Goal: Task Accomplishment & Management: Complete application form

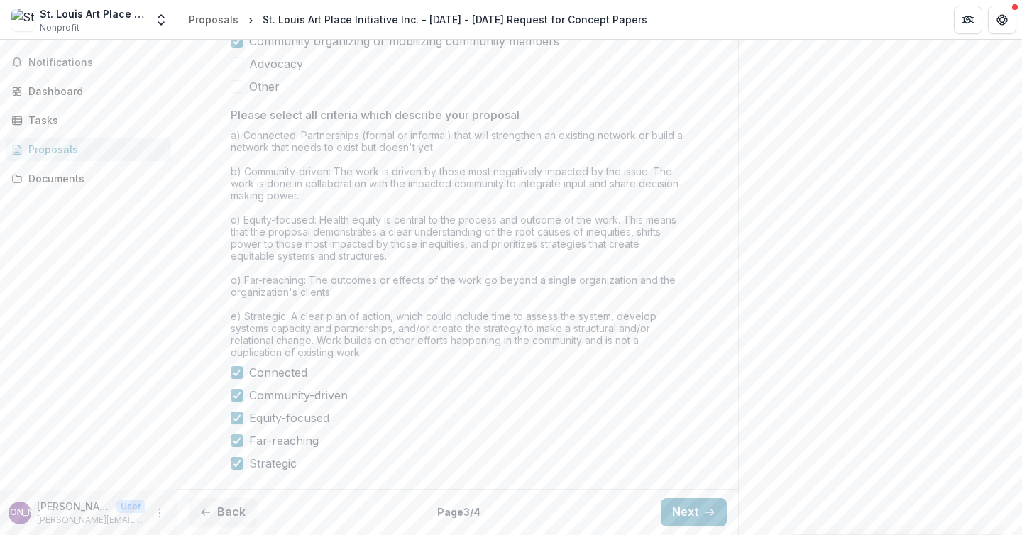
scroll to position [1211, 0]
click at [678, 511] on button "Next" at bounding box center [694, 512] width 66 height 28
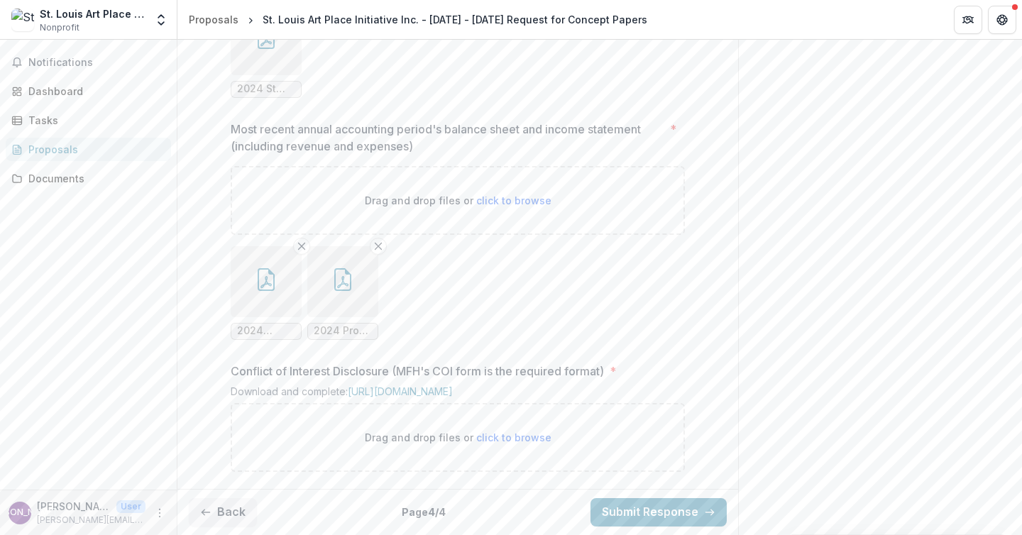
scroll to position [1392, 0]
click at [234, 509] on button "Back" at bounding box center [223, 512] width 68 height 28
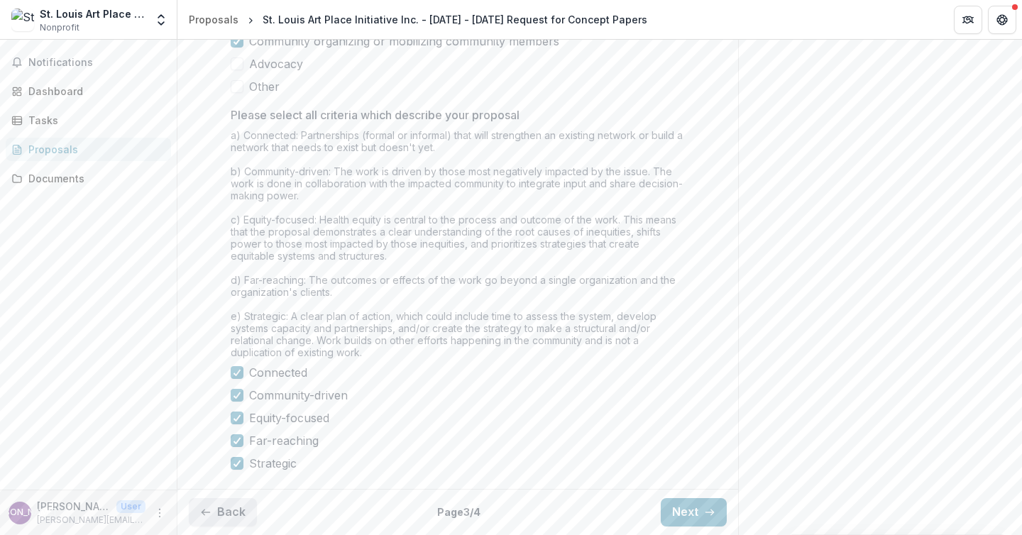
click at [234, 509] on button "Back" at bounding box center [223, 512] width 68 height 28
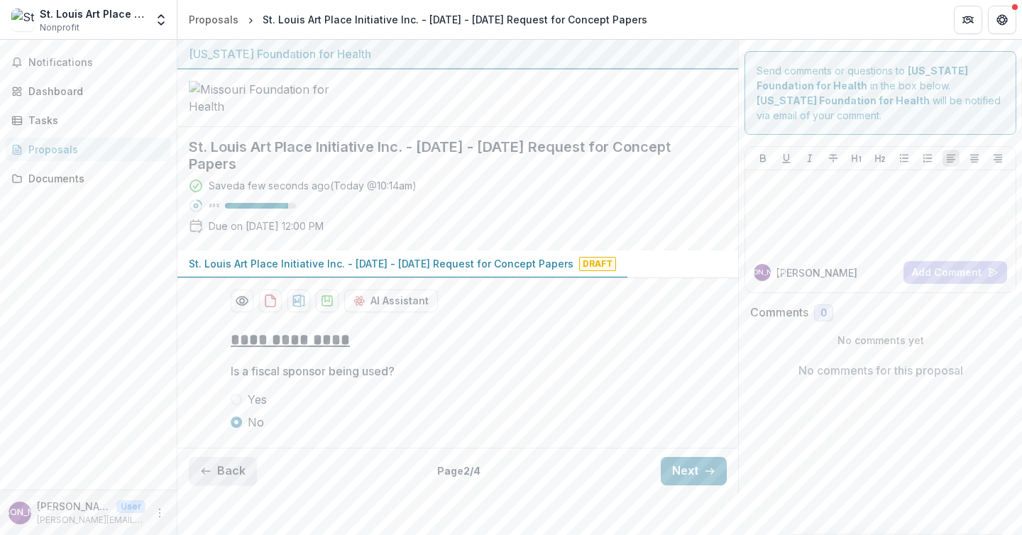
scroll to position [50, 0]
click at [243, 485] on button "Back" at bounding box center [223, 471] width 68 height 28
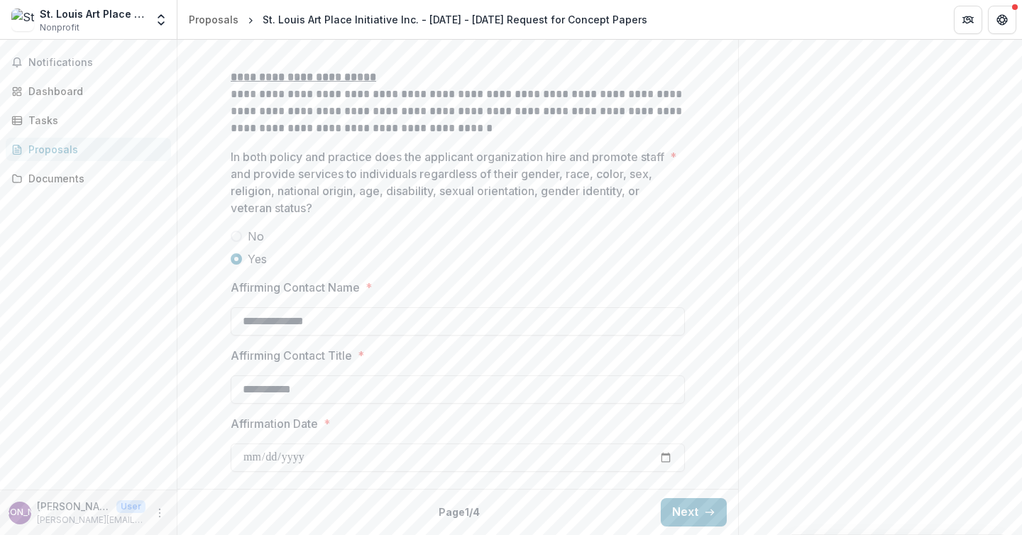
scroll to position [1961, 0]
click at [686, 516] on button "Next" at bounding box center [694, 512] width 66 height 28
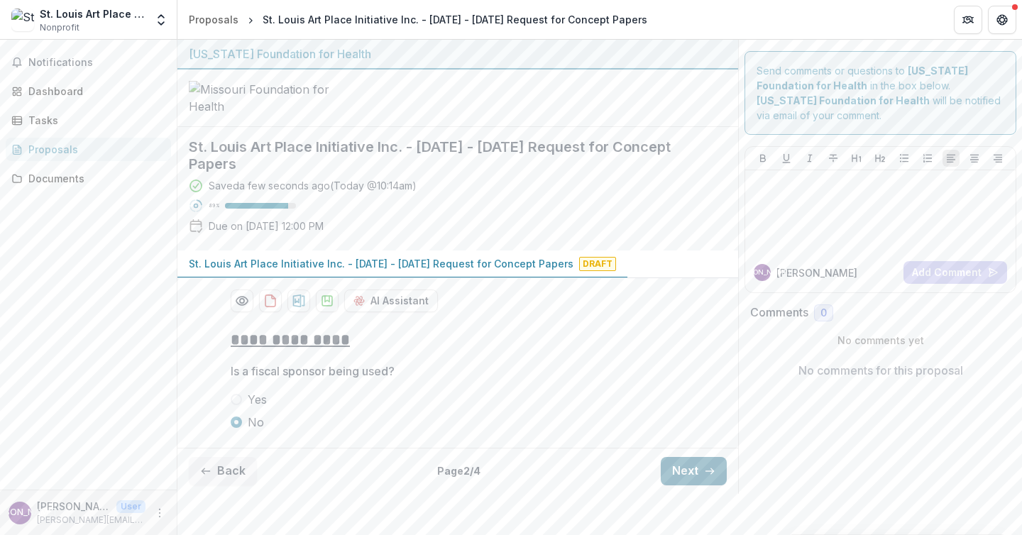
scroll to position [50, 0]
click at [676, 485] on button "Next" at bounding box center [694, 471] width 66 height 28
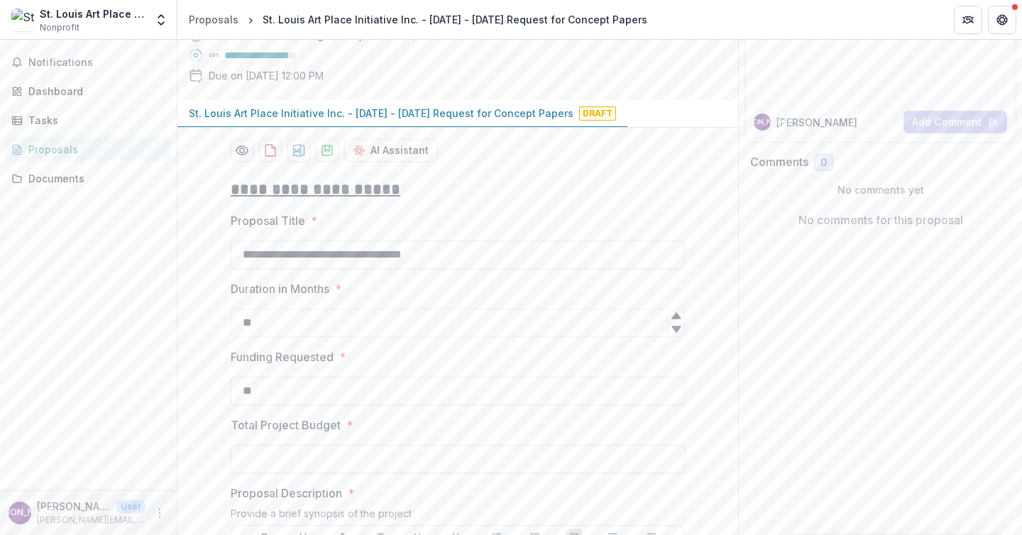
scroll to position [212, 0]
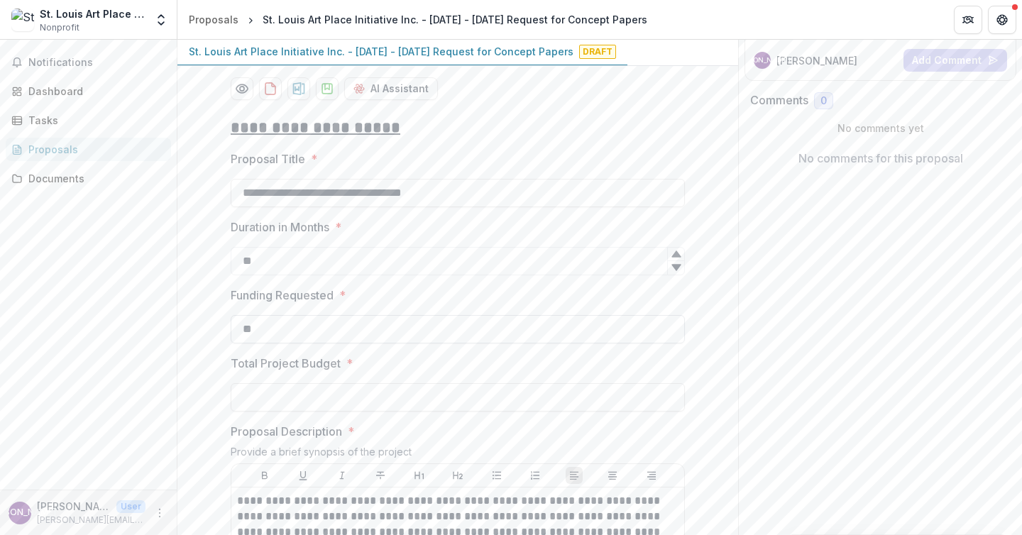
click at [376, 343] on input "**" at bounding box center [458, 329] width 454 height 28
type input "********"
click at [329, 412] on input "Total Project Budget *" at bounding box center [458, 397] width 454 height 28
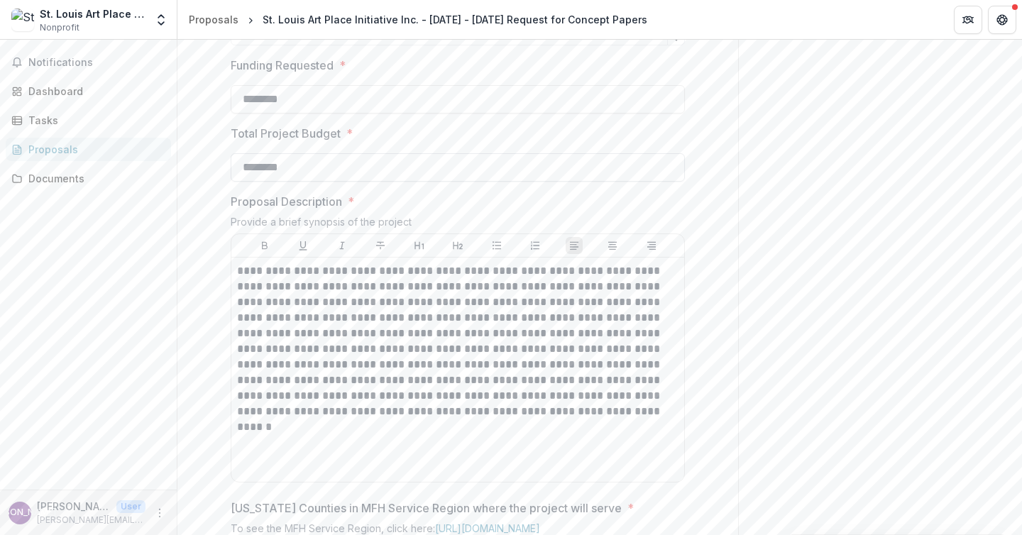
scroll to position [473, 0]
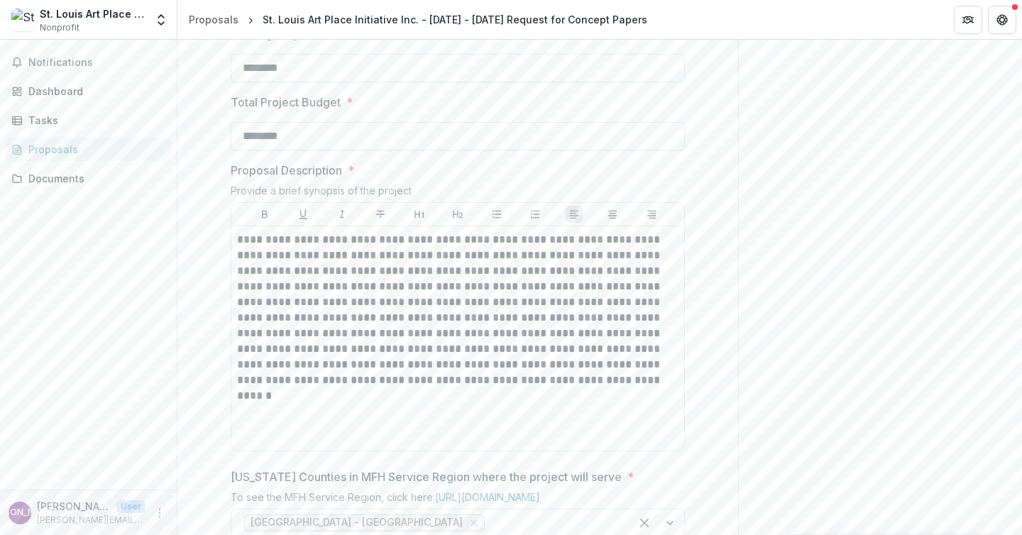
type input "********"
click at [308, 388] on p "**********" at bounding box center [457, 310] width 441 height 156
click at [297, 388] on p "**********" at bounding box center [457, 310] width 441 height 156
click at [319, 388] on p "**********" at bounding box center [457, 310] width 441 height 156
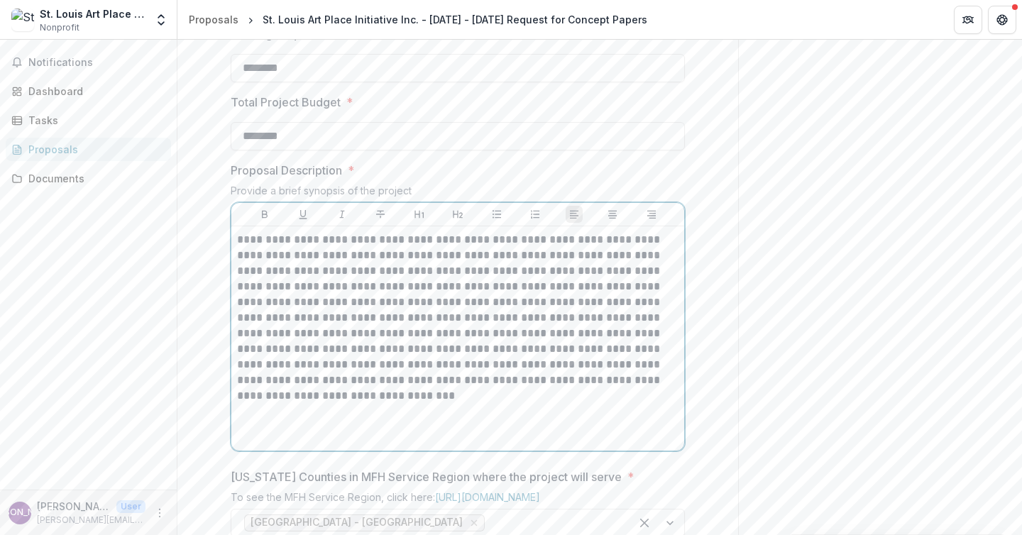
click at [485, 388] on p "**********" at bounding box center [457, 310] width 441 height 156
click at [546, 419] on p "**********" at bounding box center [457, 325] width 441 height 187
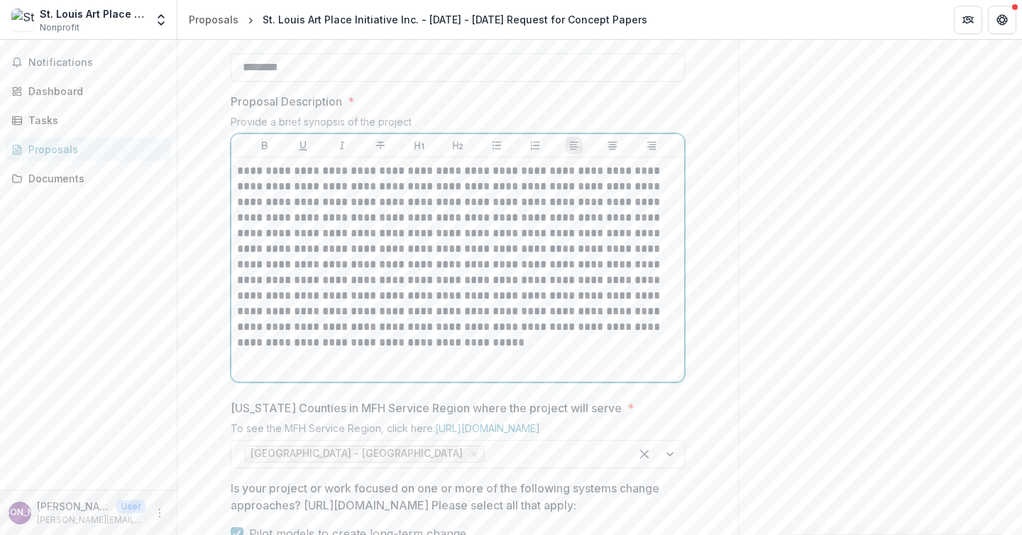
scroll to position [544, 0]
click at [458, 349] on p "**********" at bounding box center [457, 255] width 441 height 187
click at [519, 349] on p "**********" at bounding box center [457, 255] width 441 height 187
drag, startPoint x: 561, startPoint y: 404, endPoint x: 493, endPoint y: 407, distance: 67.5
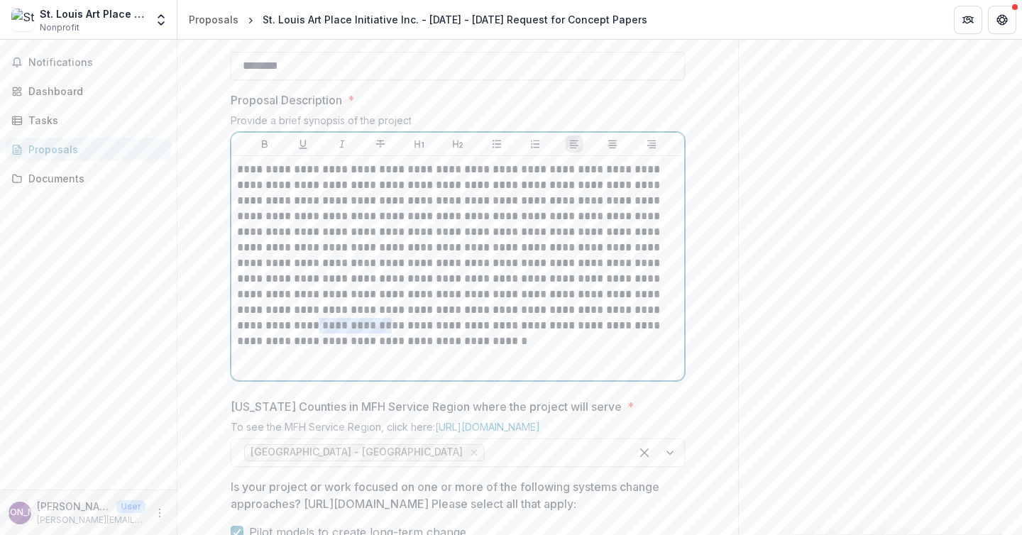
click at [493, 349] on p "**********" at bounding box center [457, 255] width 441 height 187
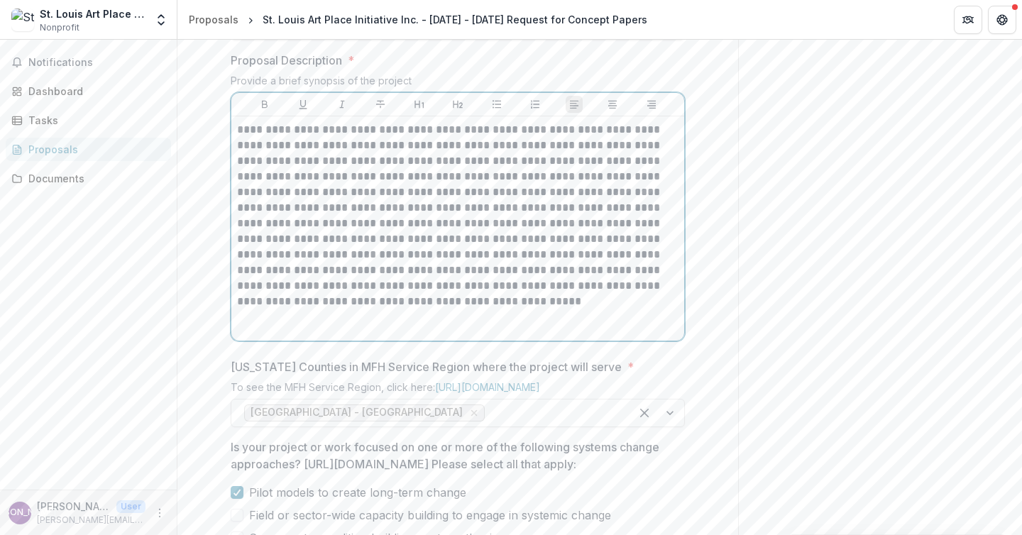
scroll to position [585, 0]
click at [289, 308] on p "**********" at bounding box center [457, 214] width 441 height 187
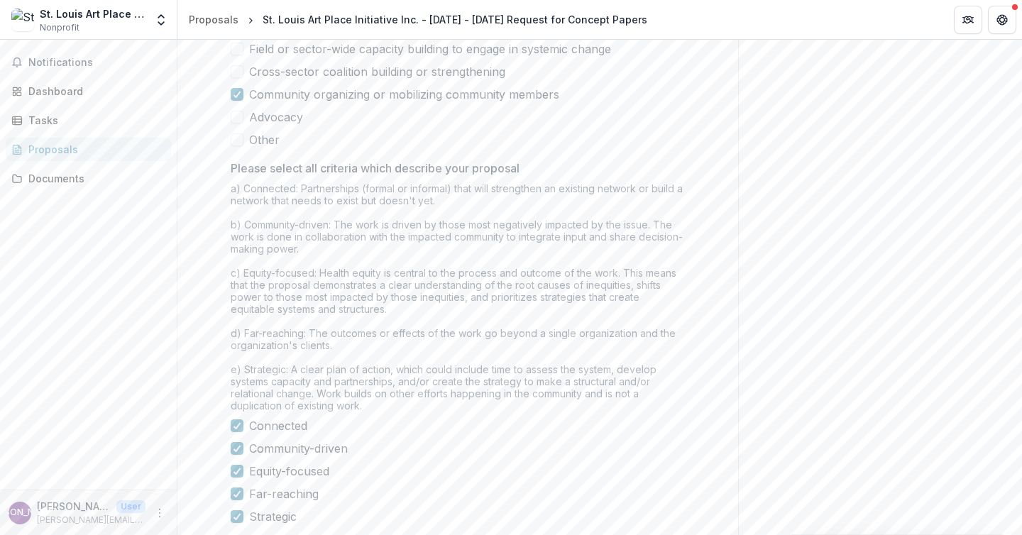
scroll to position [994, 0]
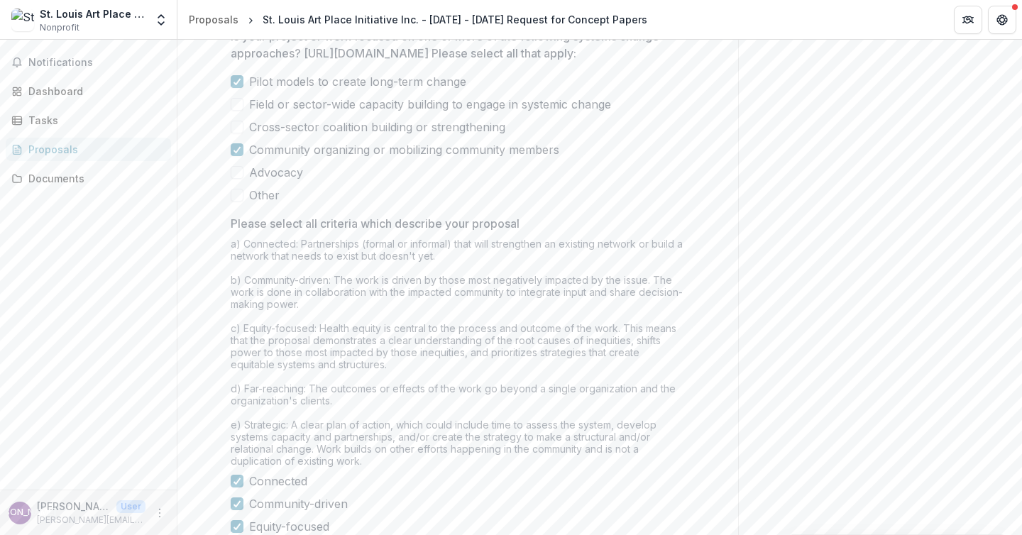
click at [288, 136] on span "Cross-sector coalition building or strengthening" at bounding box center [377, 127] width 256 height 17
click at [236, 179] on span at bounding box center [237, 172] width 13 height 13
click at [236, 176] on icon at bounding box center [237, 172] width 9 height 7
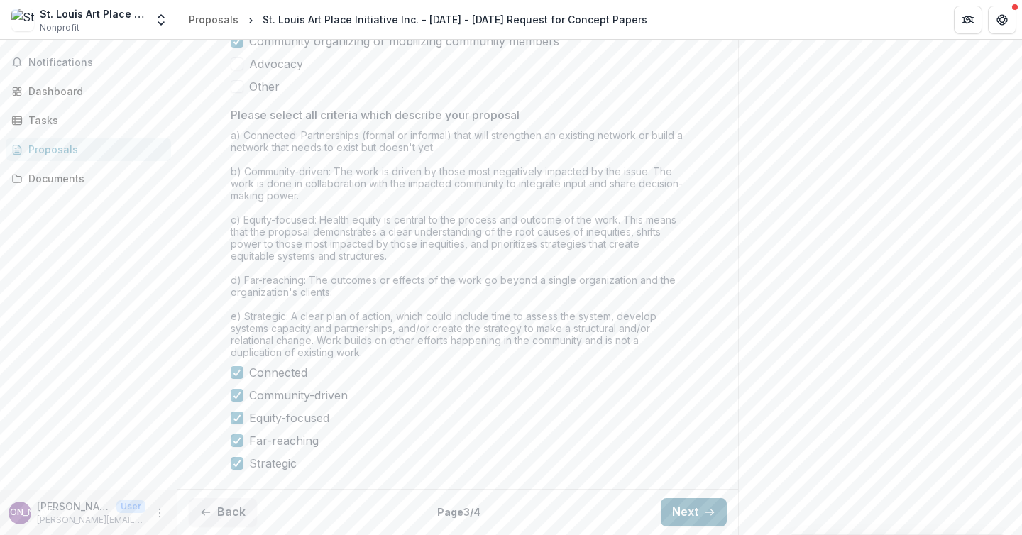
click at [680, 514] on button "Next" at bounding box center [694, 512] width 66 height 28
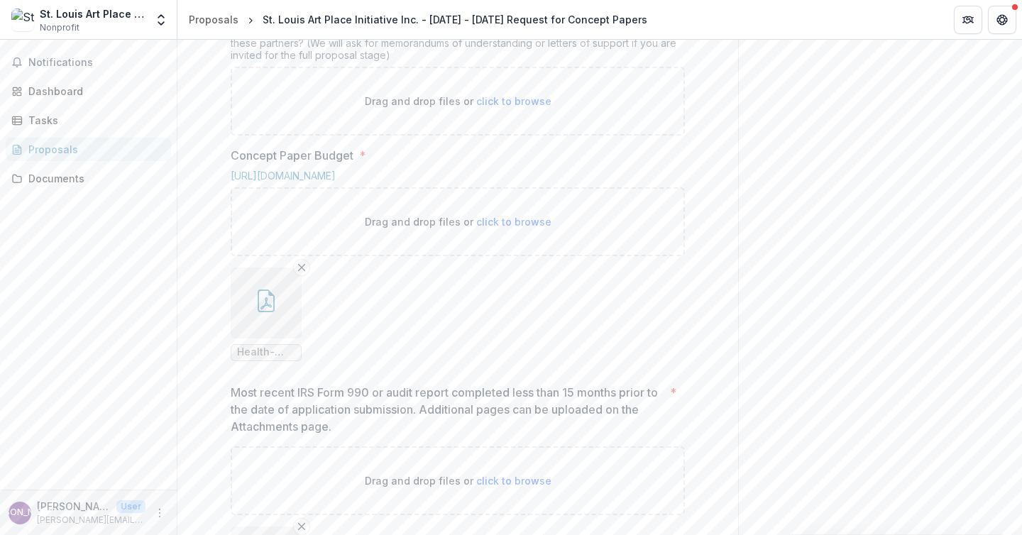
scroll to position [754, 0]
click at [300, 274] on icon "Remove File" at bounding box center [301, 268] width 11 height 11
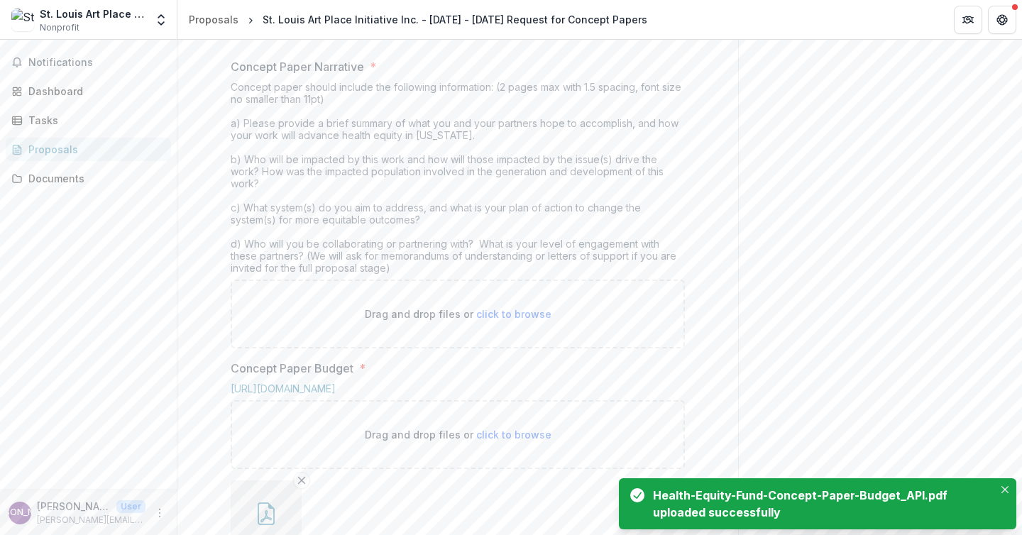
scroll to position [536, 0]
click at [1008, 486] on icon "Close" at bounding box center [1004, 489] width 7 height 7
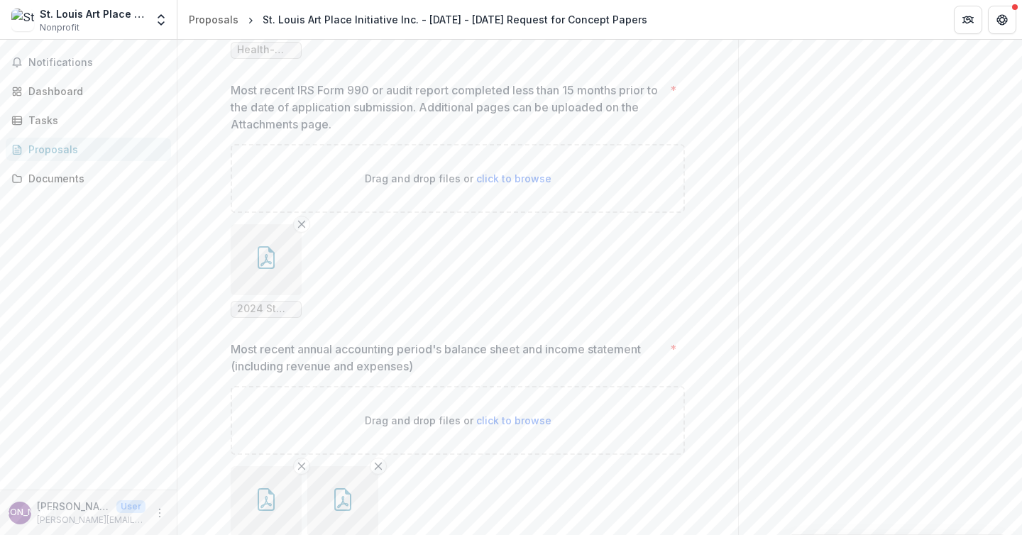
scroll to position [1508, 0]
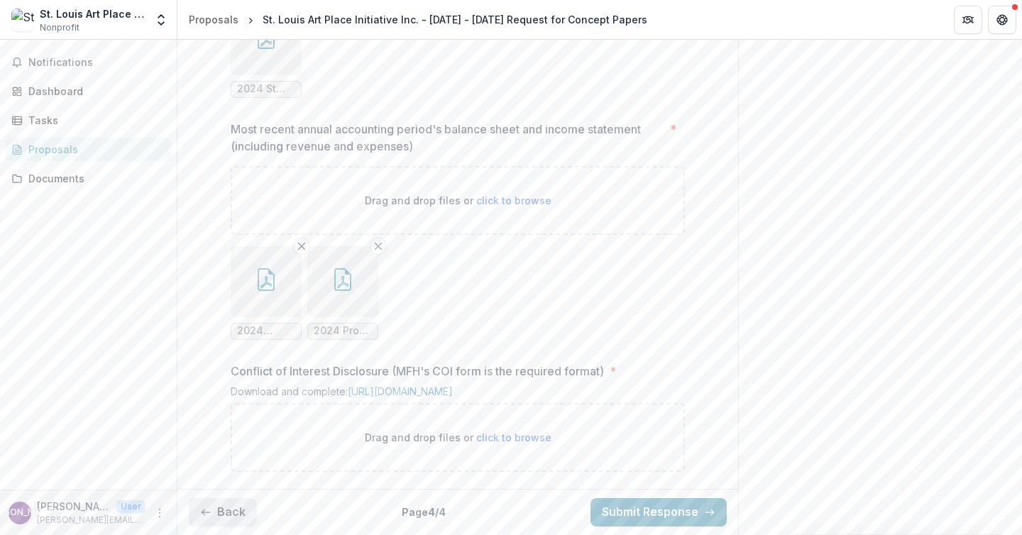
click at [214, 508] on button "Back" at bounding box center [223, 512] width 68 height 28
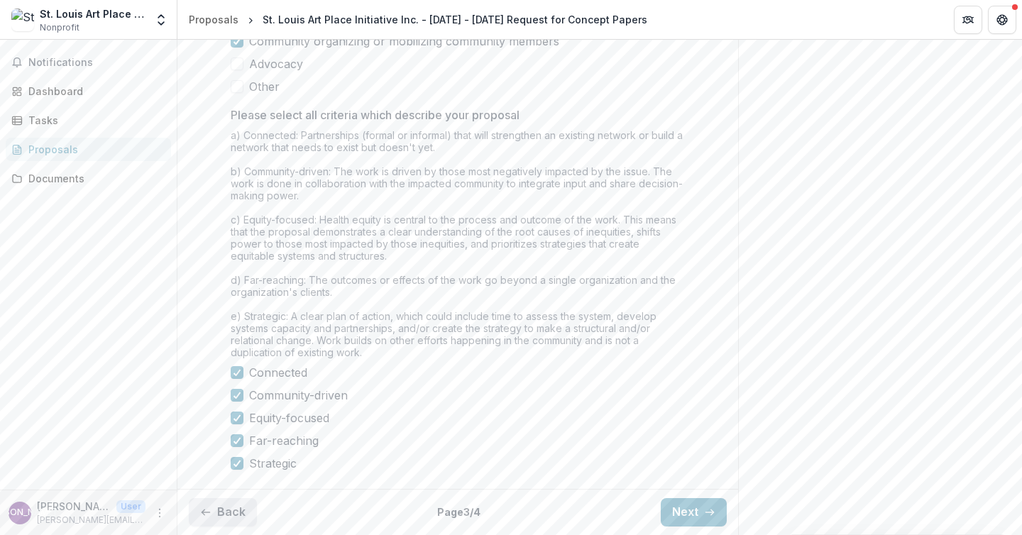
click at [214, 508] on button "Back" at bounding box center [223, 512] width 68 height 28
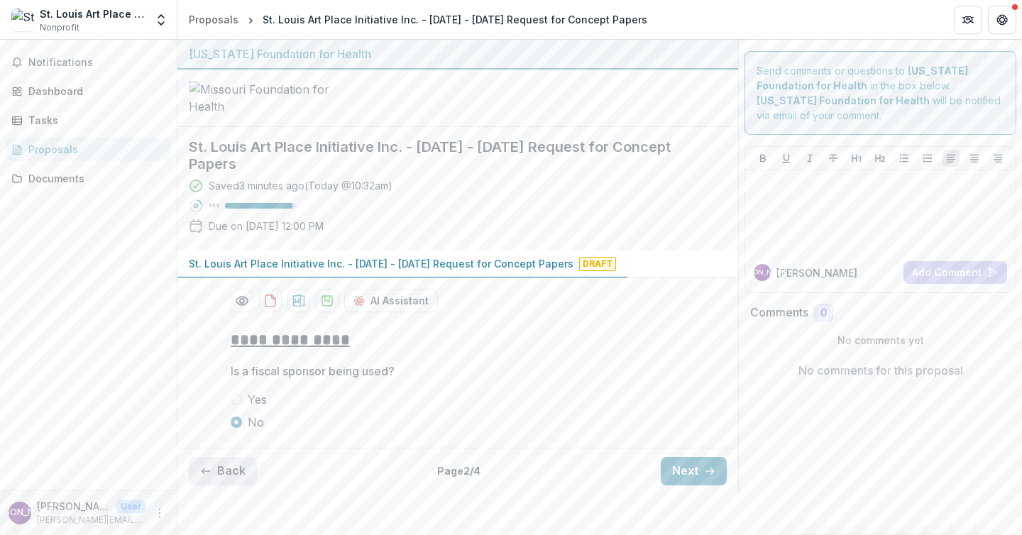
click at [214, 485] on button "Back" at bounding box center [223, 471] width 68 height 28
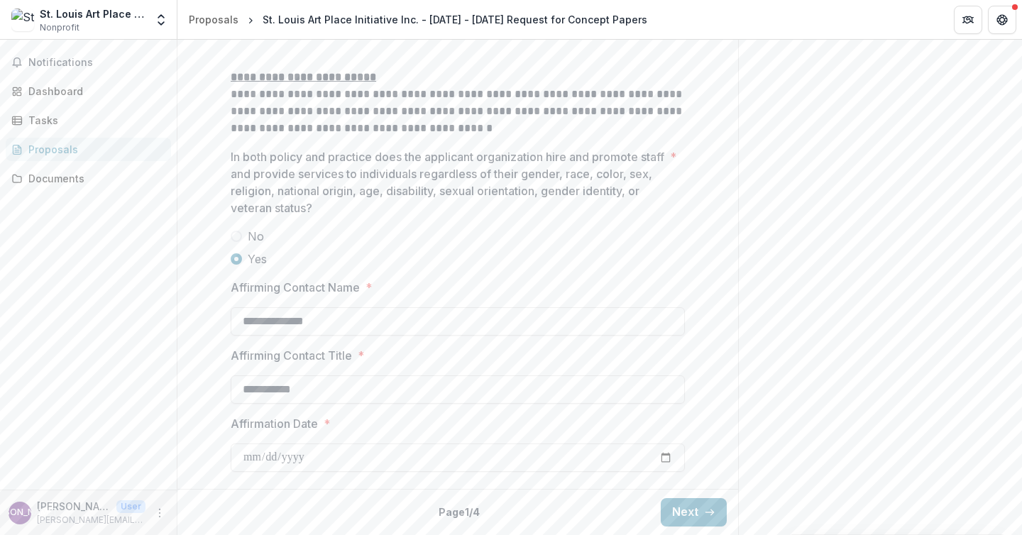
scroll to position [1961, 0]
click at [670, 517] on button "Next" at bounding box center [694, 512] width 66 height 28
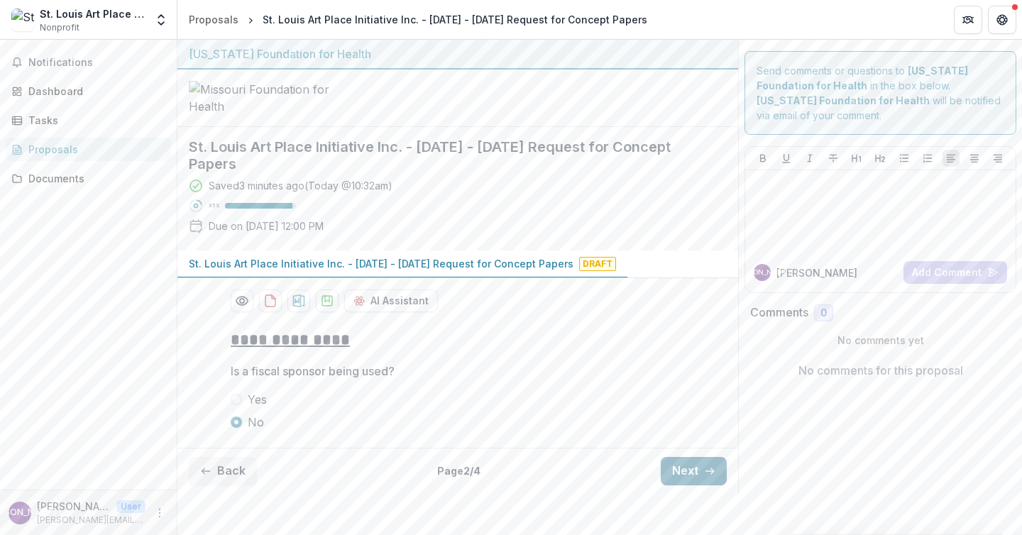
scroll to position [50, 0]
click at [688, 485] on button "Next" at bounding box center [694, 471] width 66 height 28
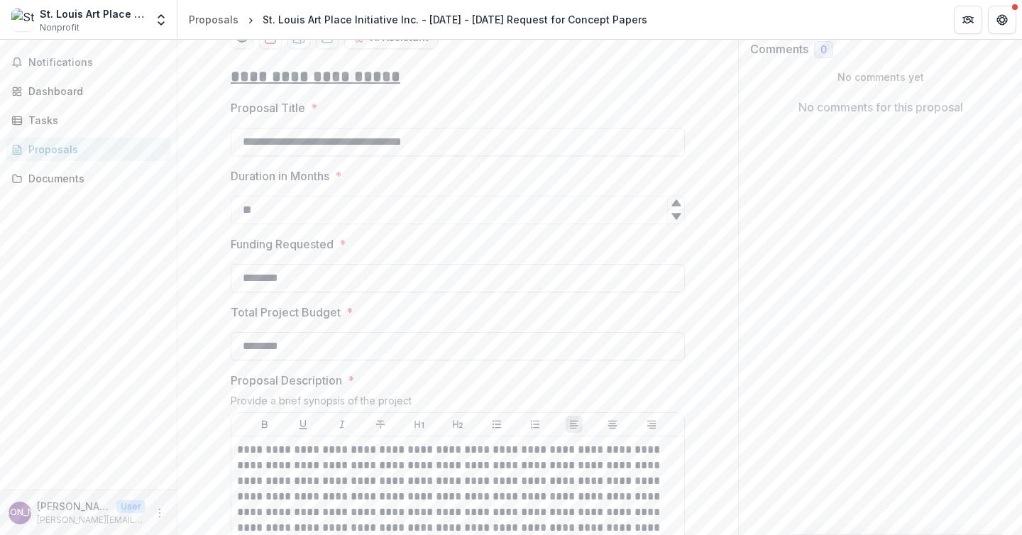
scroll to position [289, 0]
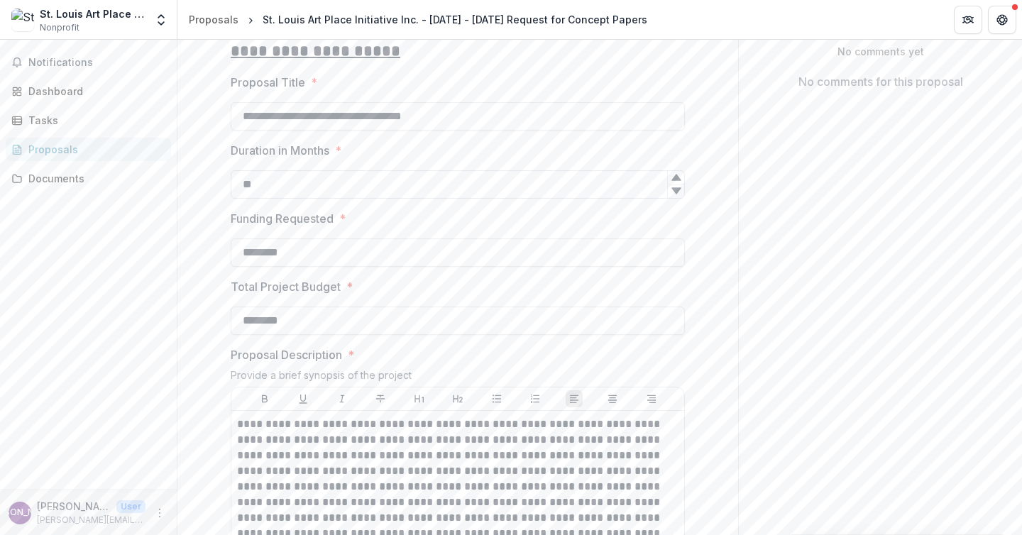
click at [253, 199] on input "**" at bounding box center [458, 184] width 454 height 28
type input "**"
click at [453, 159] on label "Duration in Months *" at bounding box center [454, 150] width 446 height 17
click at [453, 199] on input "**" at bounding box center [458, 184] width 454 height 28
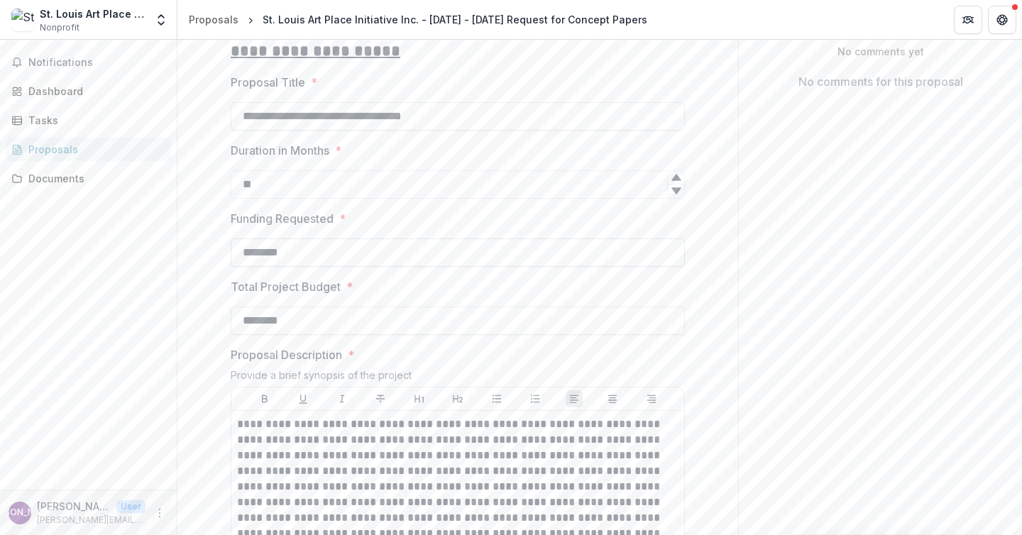
click at [265, 267] on input "********" at bounding box center [458, 252] width 454 height 28
type input "********"
click at [263, 335] on input "********" at bounding box center [458, 321] width 454 height 28
click at [306, 335] on input "********" at bounding box center [458, 321] width 454 height 28
type input "********"
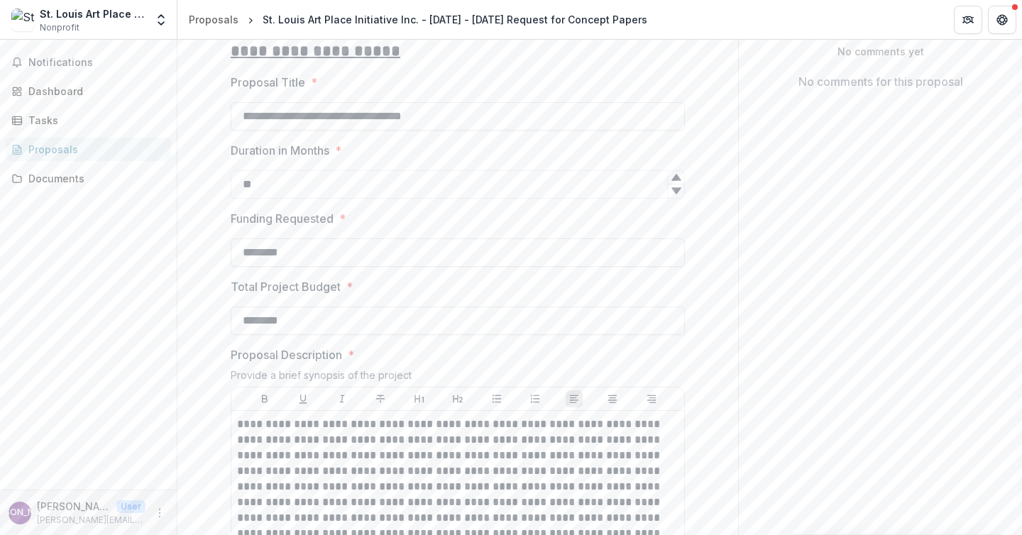
click at [433, 295] on label "Total Project Budget *" at bounding box center [454, 286] width 446 height 17
click at [433, 335] on input "********" at bounding box center [458, 321] width 454 height 28
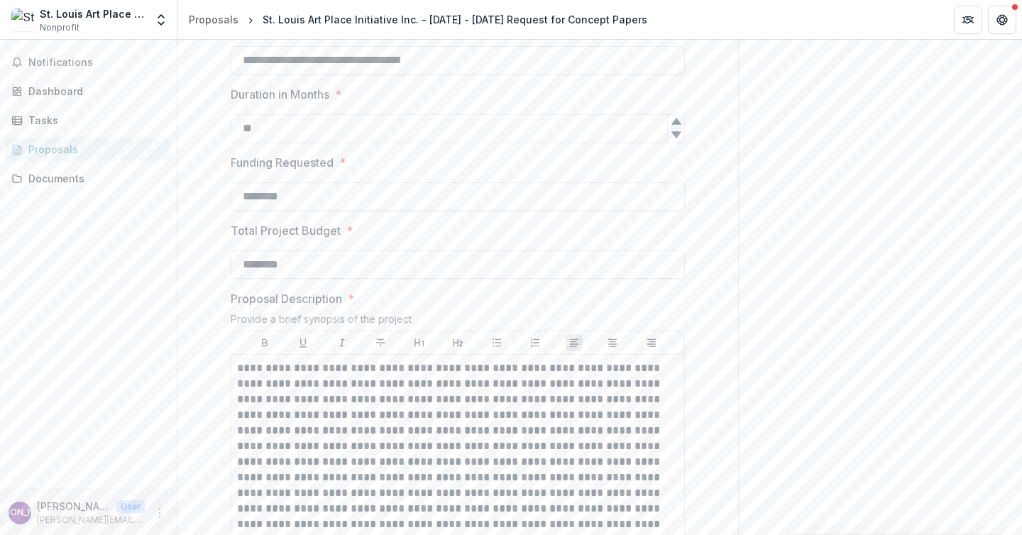
scroll to position [364, 0]
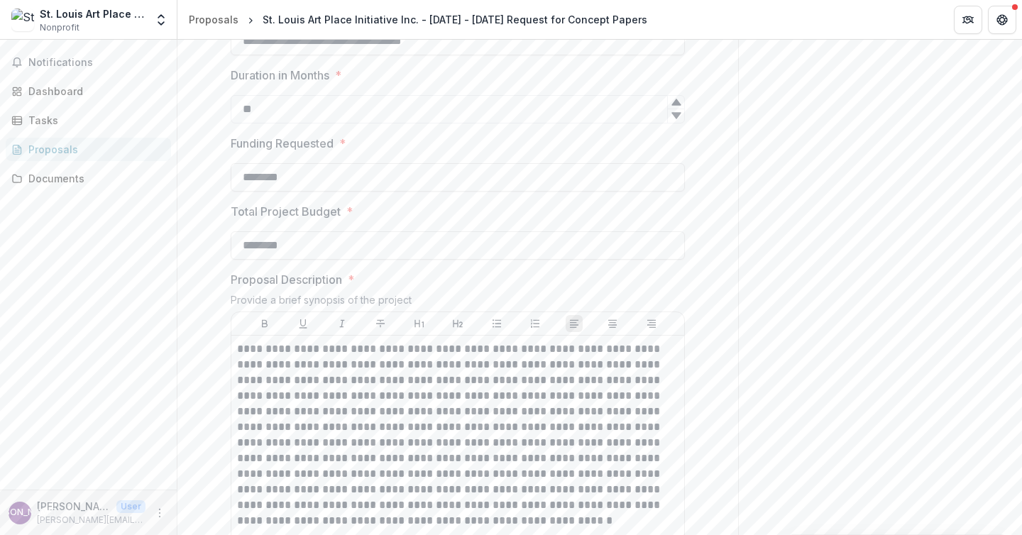
click at [792, 314] on div "Send comments or questions to [US_STATE] Foundation for Health in the box below…" at bounding box center [880, 475] width 284 height 1598
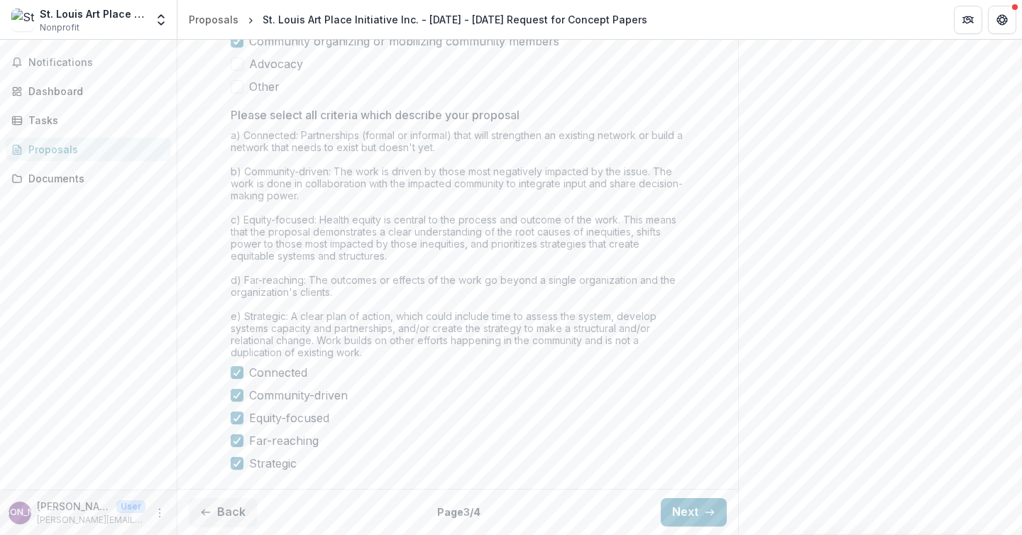
scroll to position [1211, 0]
click at [678, 516] on button "Next" at bounding box center [694, 512] width 66 height 28
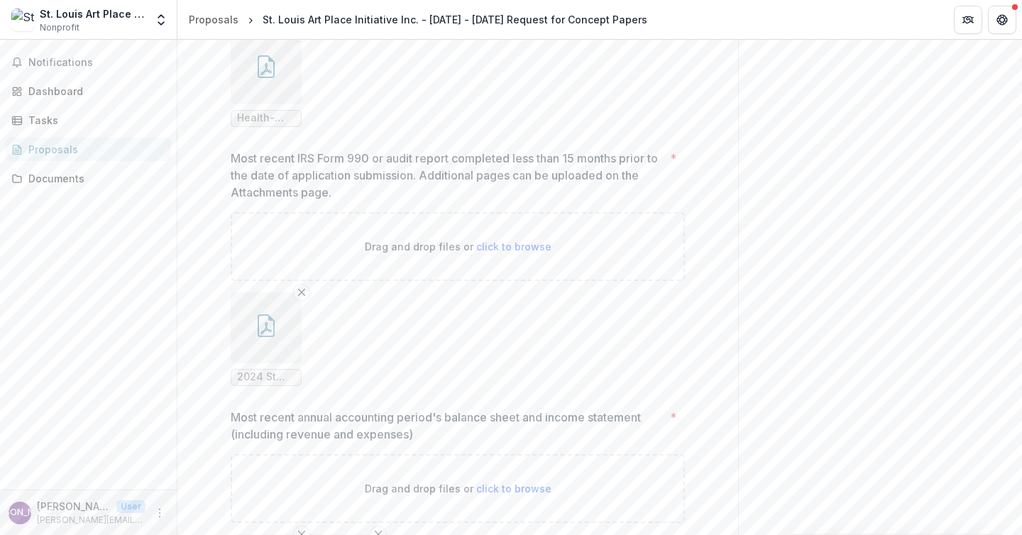
scroll to position [1033, 0]
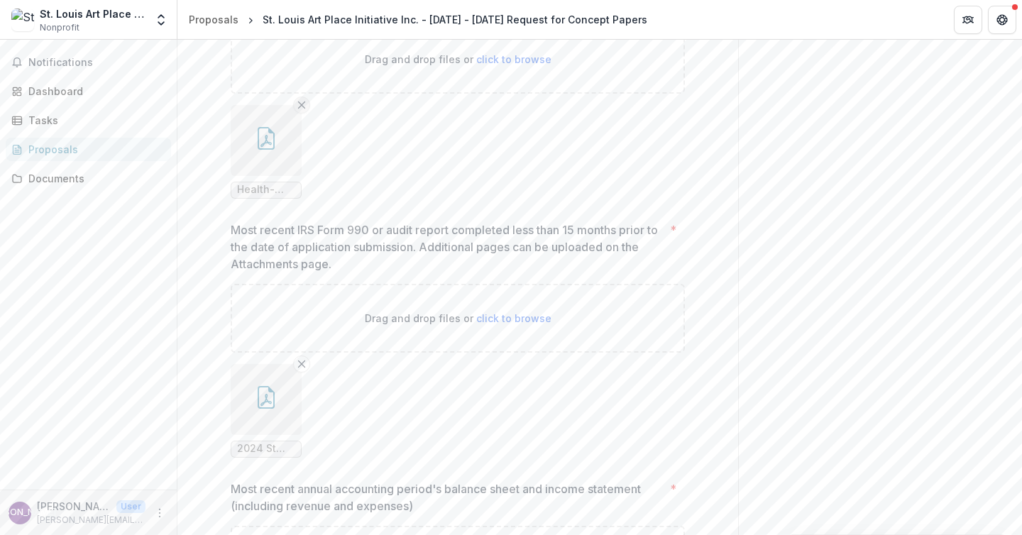
click at [299, 108] on line "Remove File" at bounding box center [302, 104] width 6 height 6
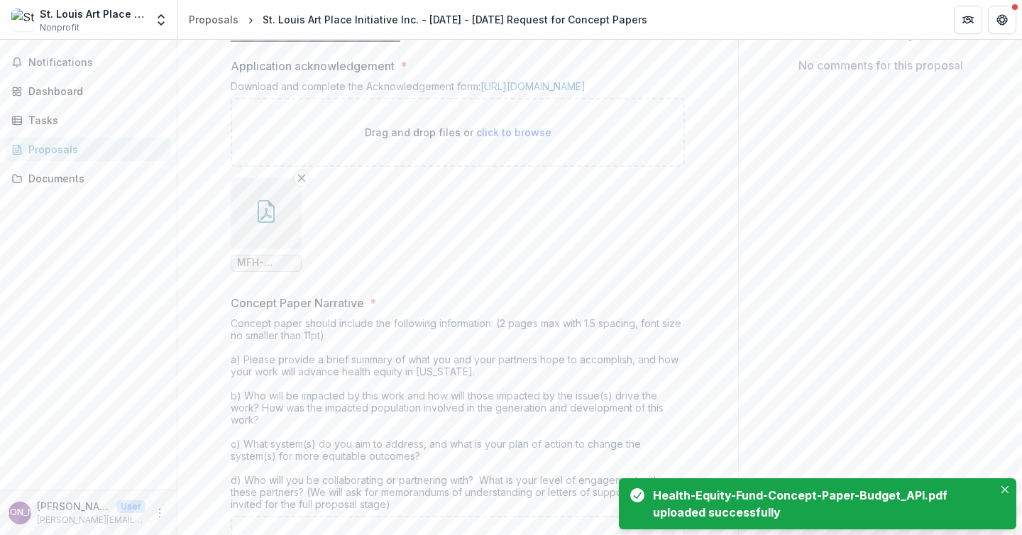
scroll to position [338, 0]
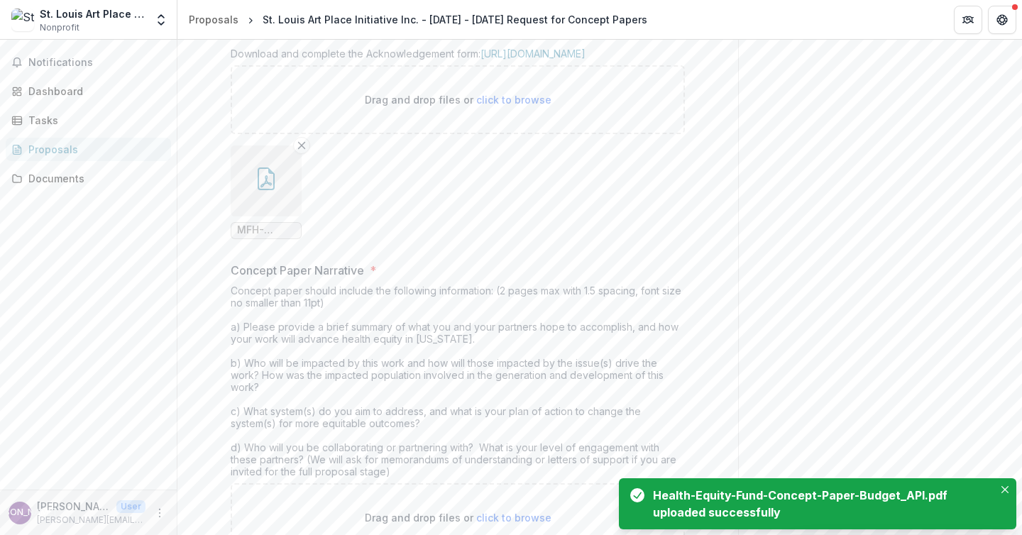
click at [262, 190] on icon "button" at bounding box center [266, 178] width 23 height 23
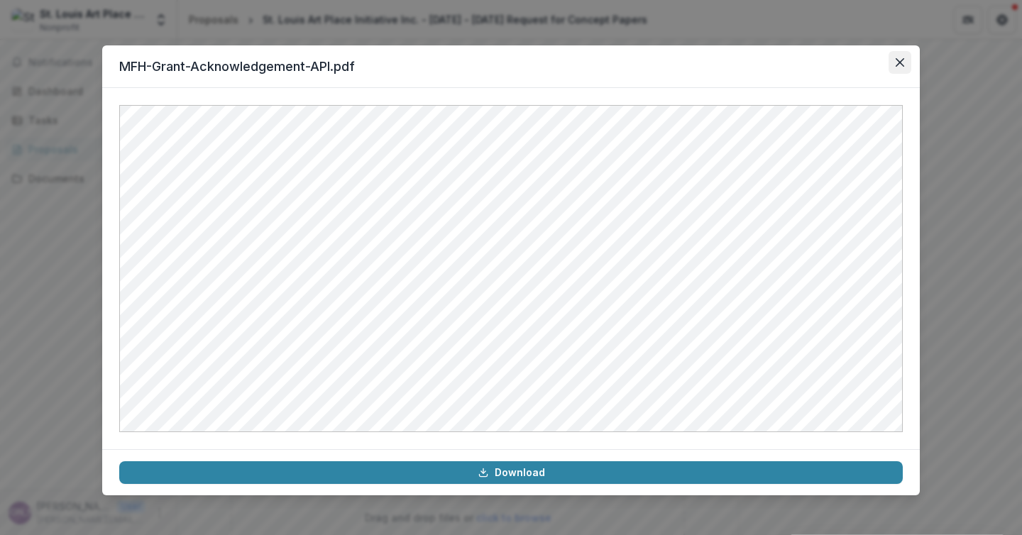
click at [900, 59] on icon "Close" at bounding box center [900, 62] width 9 height 9
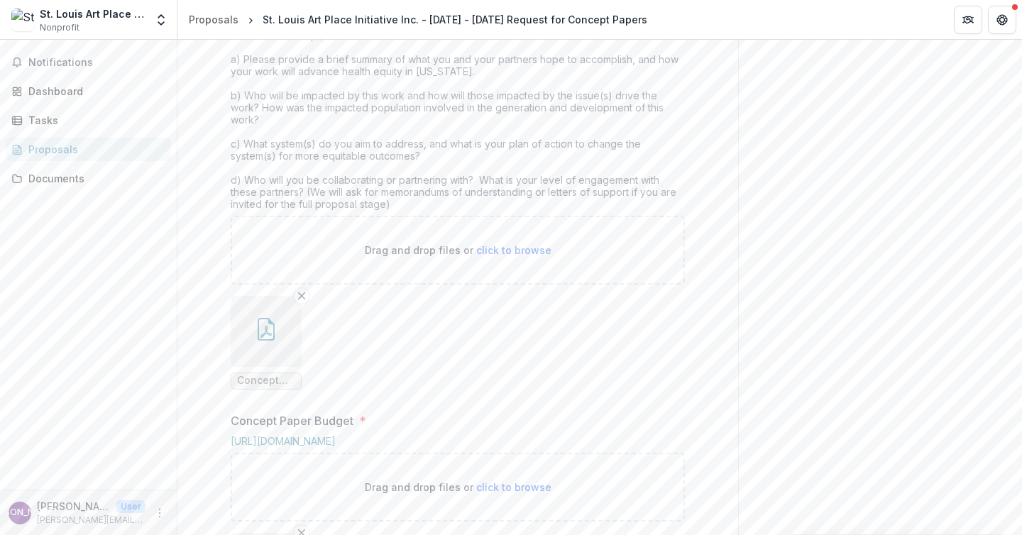
scroll to position [627, 0]
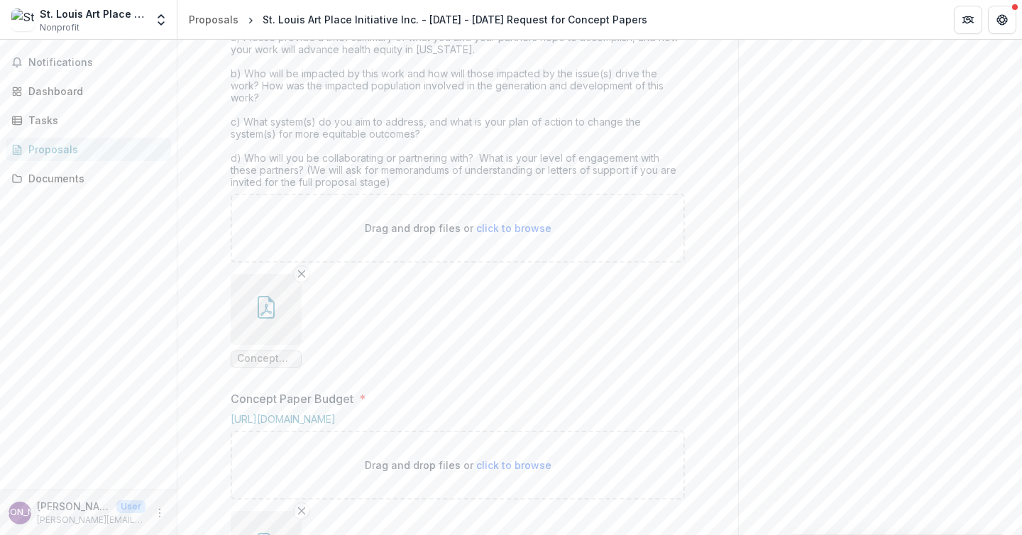
click at [263, 319] on icon "button" at bounding box center [266, 307] width 23 height 23
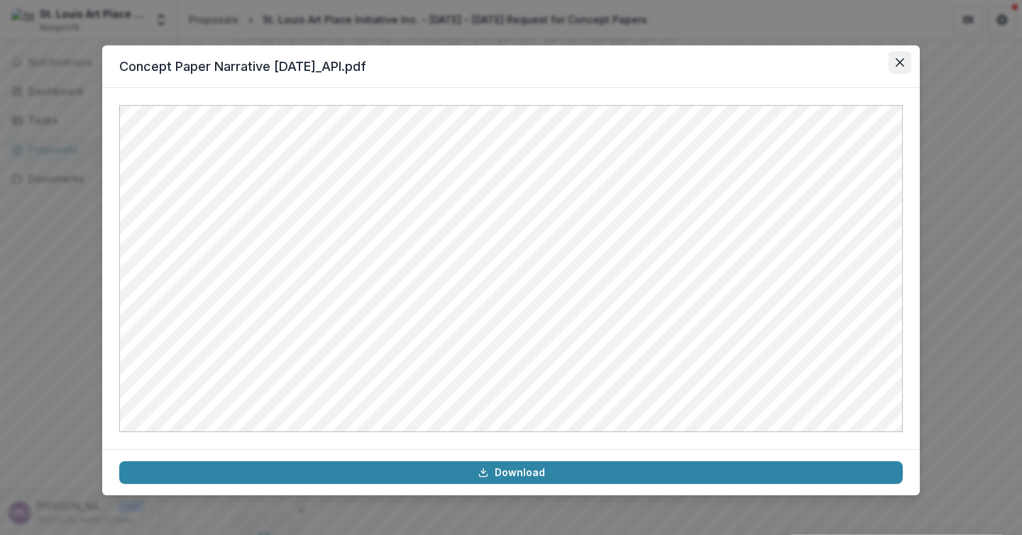
click at [898, 62] on icon "Close" at bounding box center [900, 62] width 9 height 9
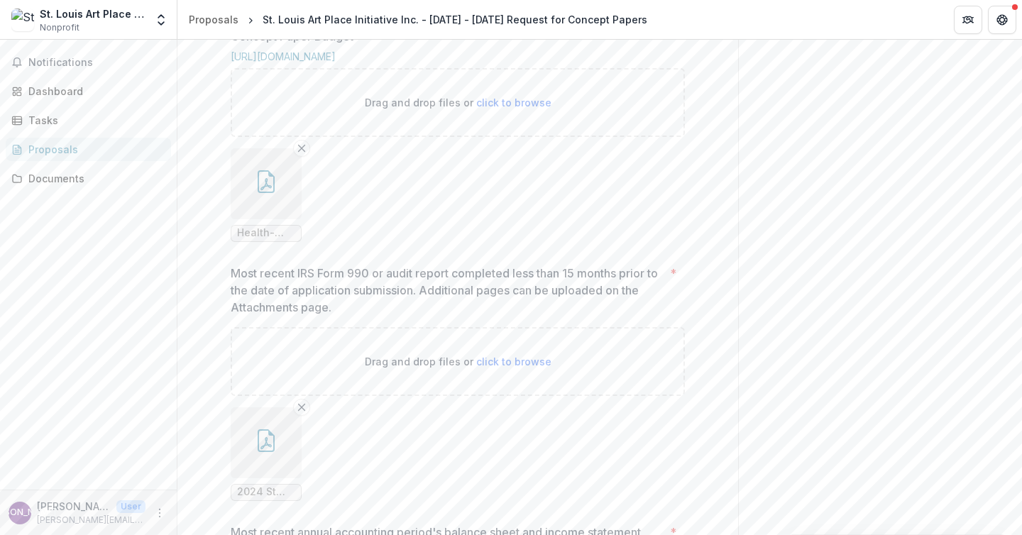
scroll to position [1036, 0]
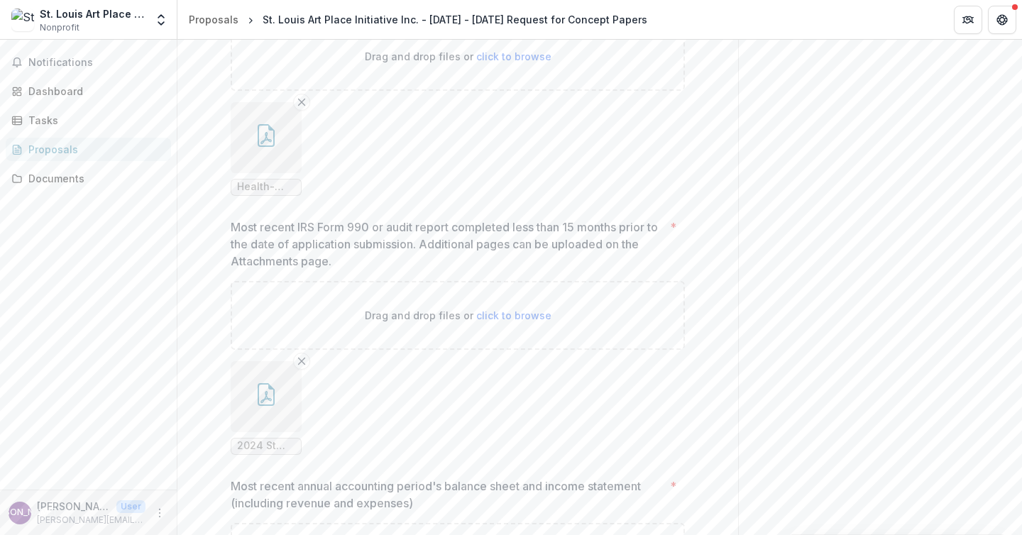
click at [255, 147] on icon "button" at bounding box center [266, 135] width 23 height 23
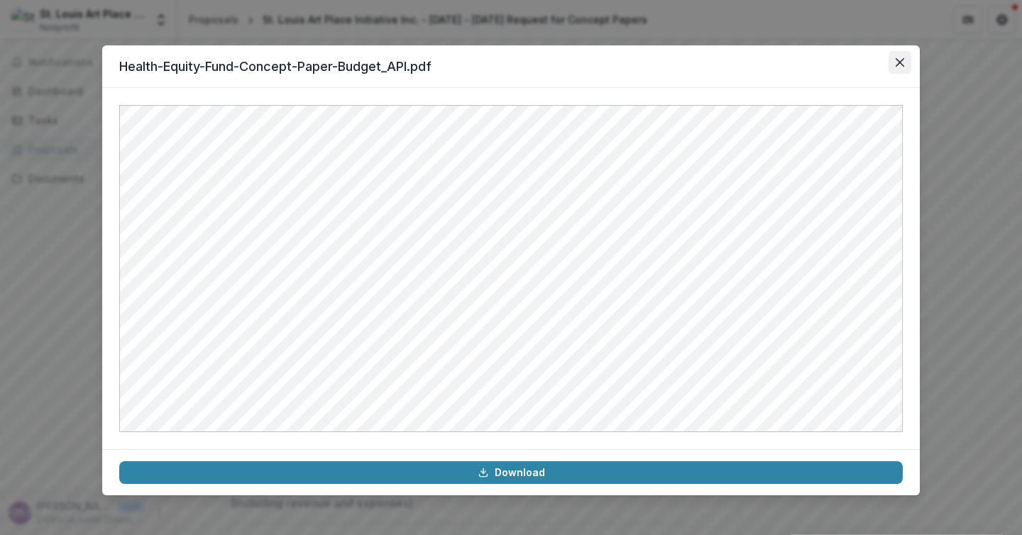
click at [899, 61] on icon "Close" at bounding box center [900, 62] width 9 height 9
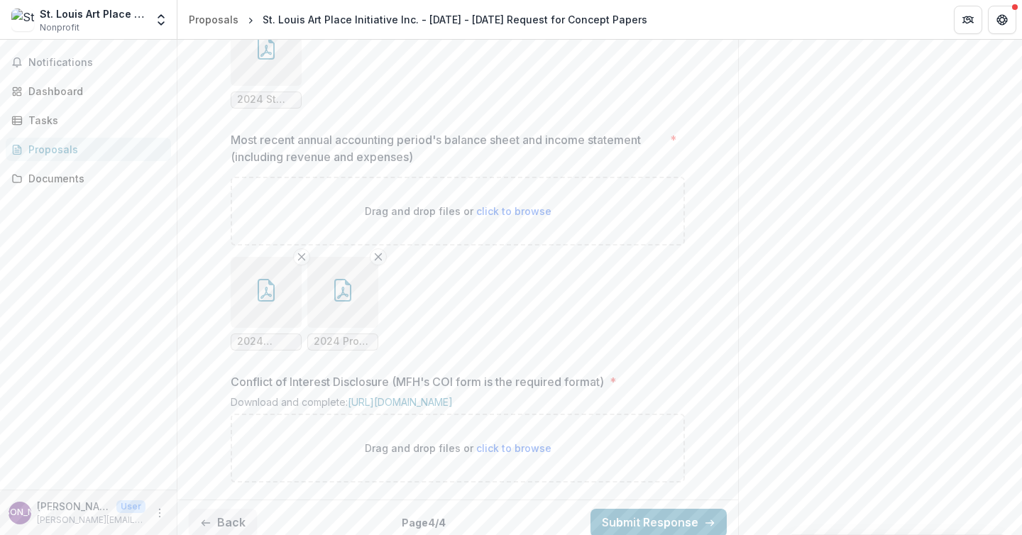
scroll to position [1309, 0]
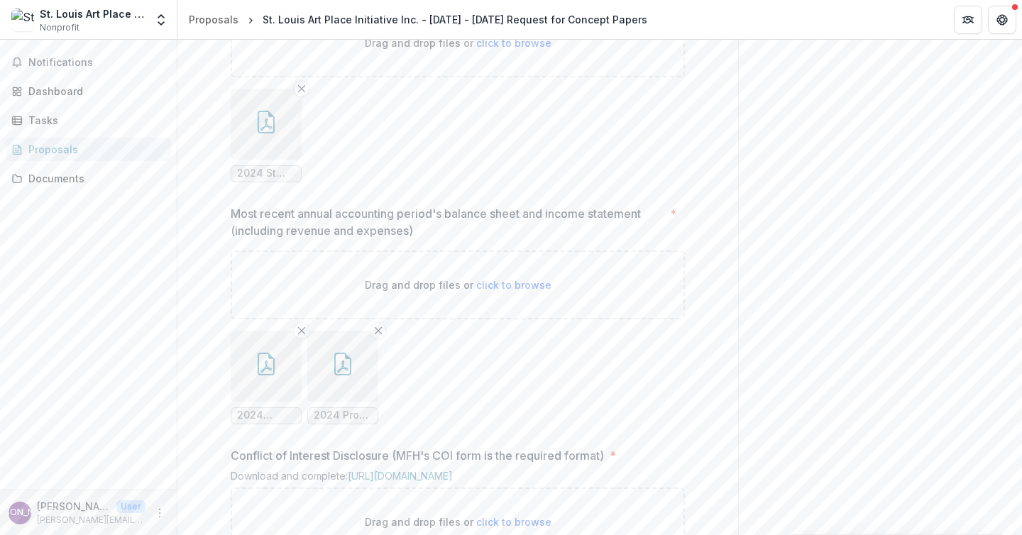
click at [289, 160] on button "button" at bounding box center [266, 124] width 71 height 71
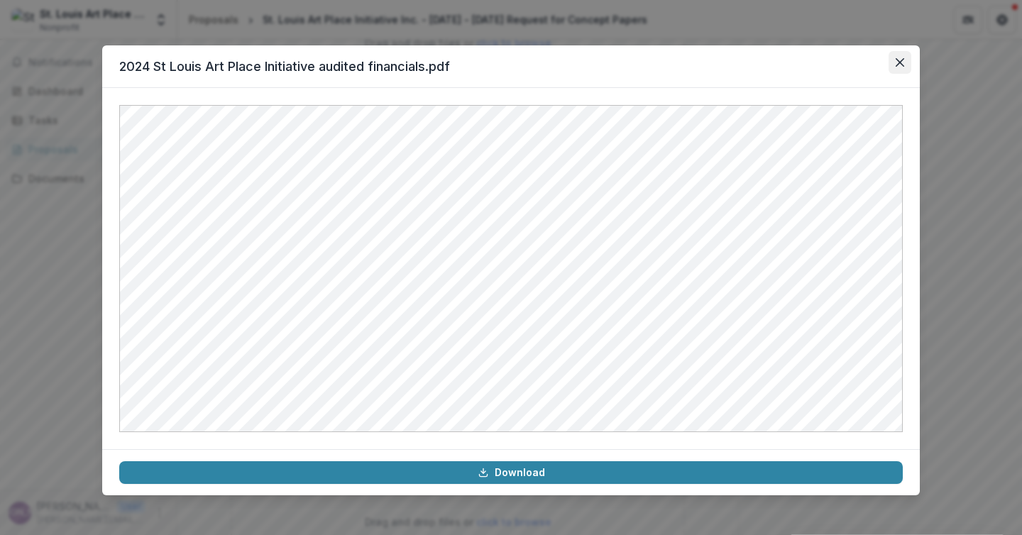
click at [903, 64] on icon "Close" at bounding box center [900, 62] width 9 height 9
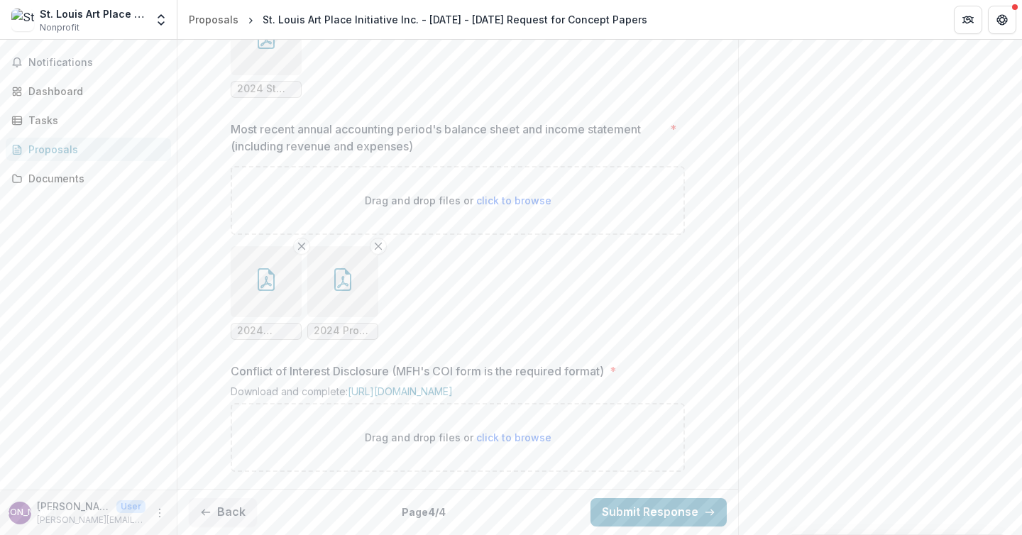
scroll to position [1508, 0]
click at [265, 276] on icon "button" at bounding box center [265, 282] width 11 height 12
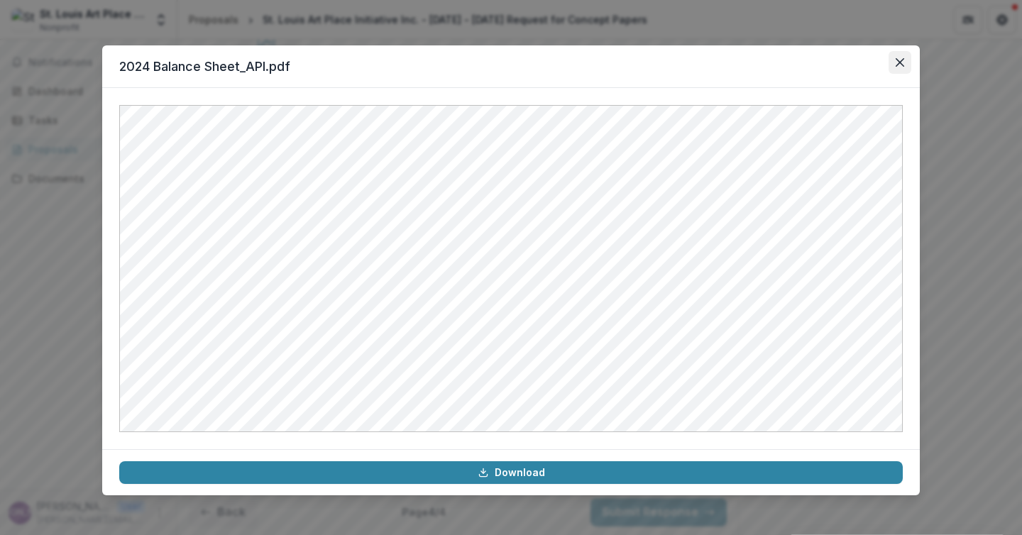
click at [904, 59] on button "Close" at bounding box center [899, 62] width 23 height 23
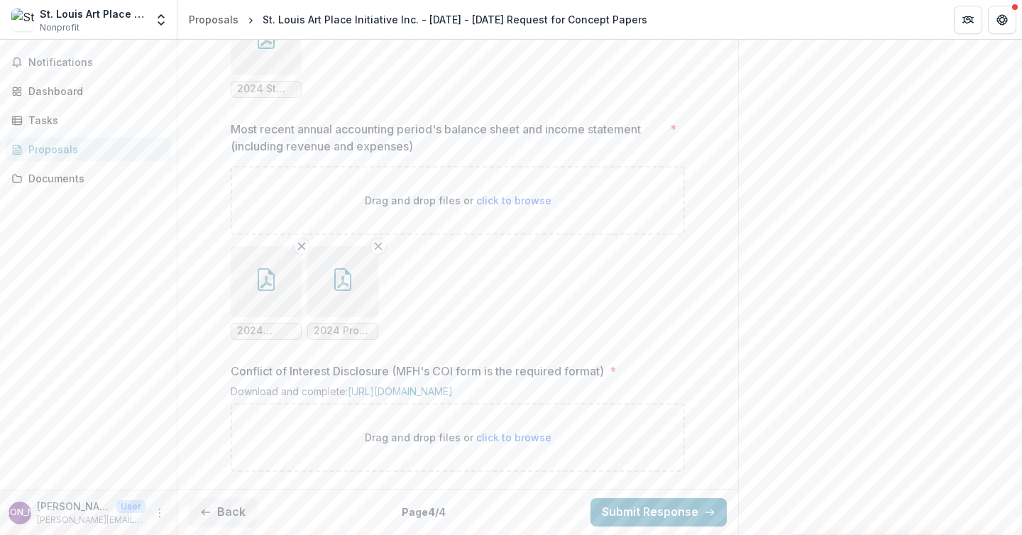
click at [334, 274] on icon "button" at bounding box center [342, 279] width 23 height 23
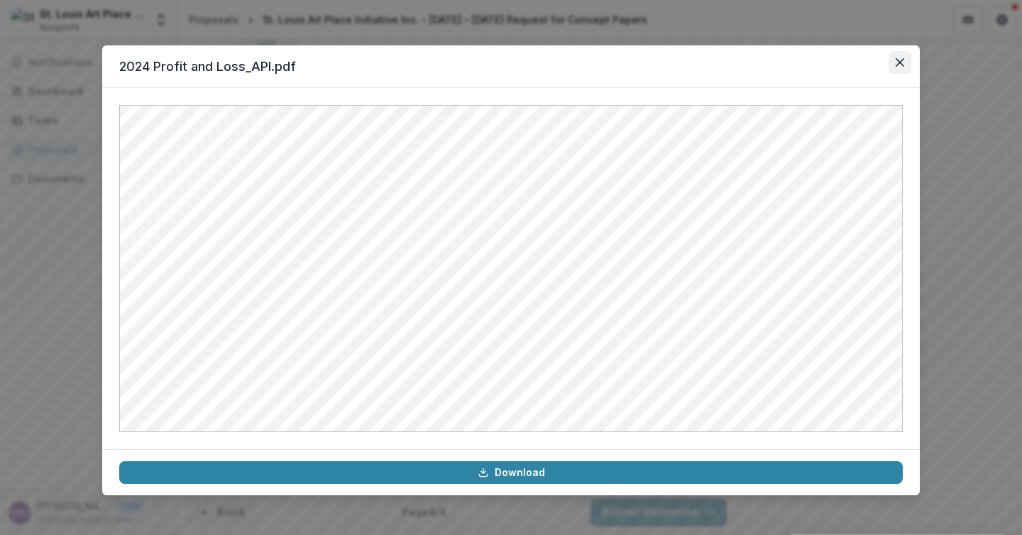
click at [902, 68] on button "Close" at bounding box center [899, 62] width 23 height 23
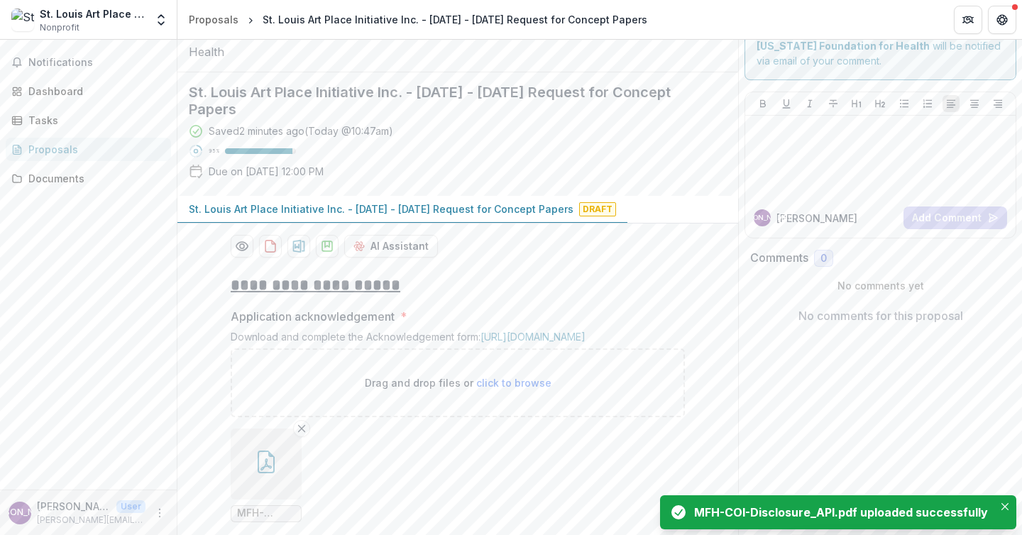
scroll to position [40, 0]
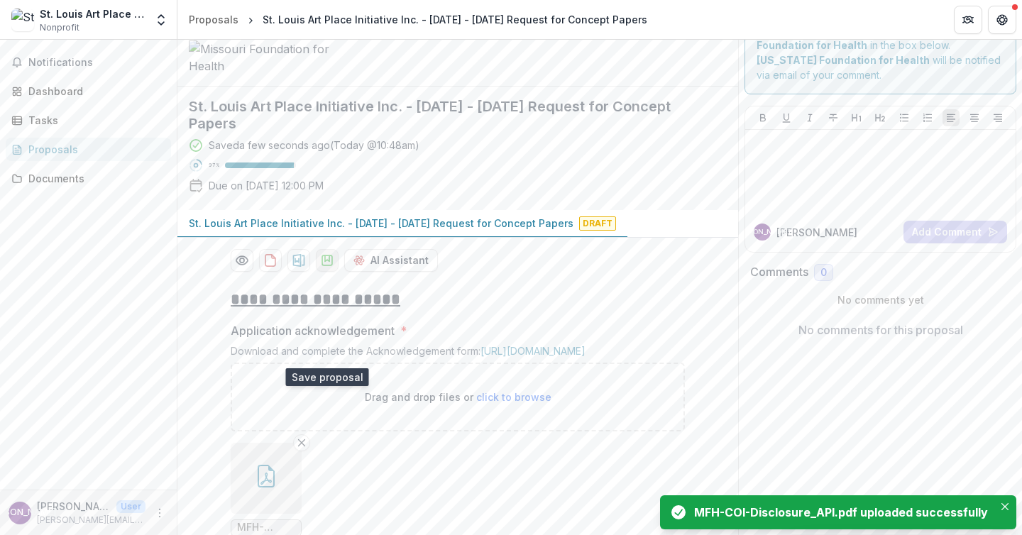
click at [329, 268] on icon "download-proposal" at bounding box center [327, 260] width 14 height 14
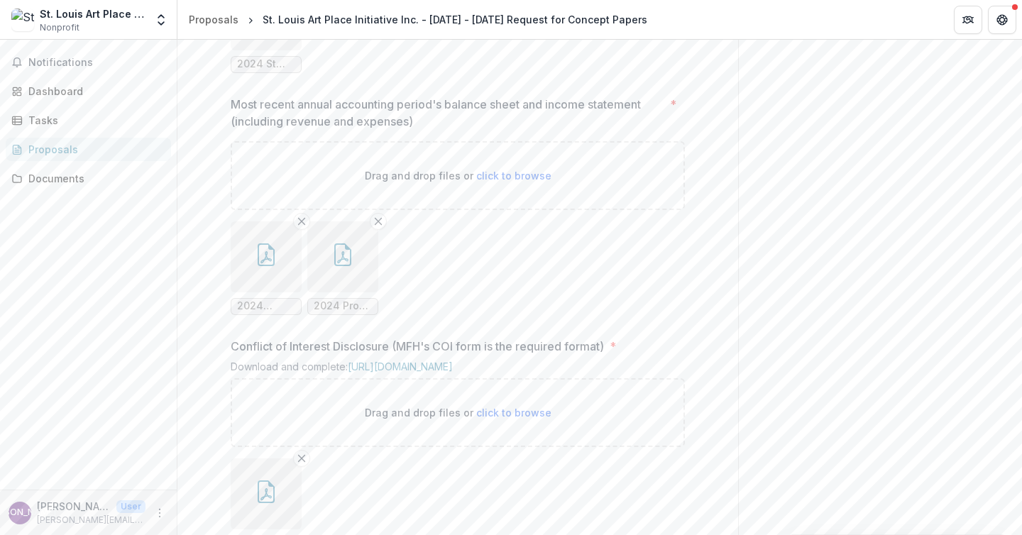
scroll to position [1624, 0]
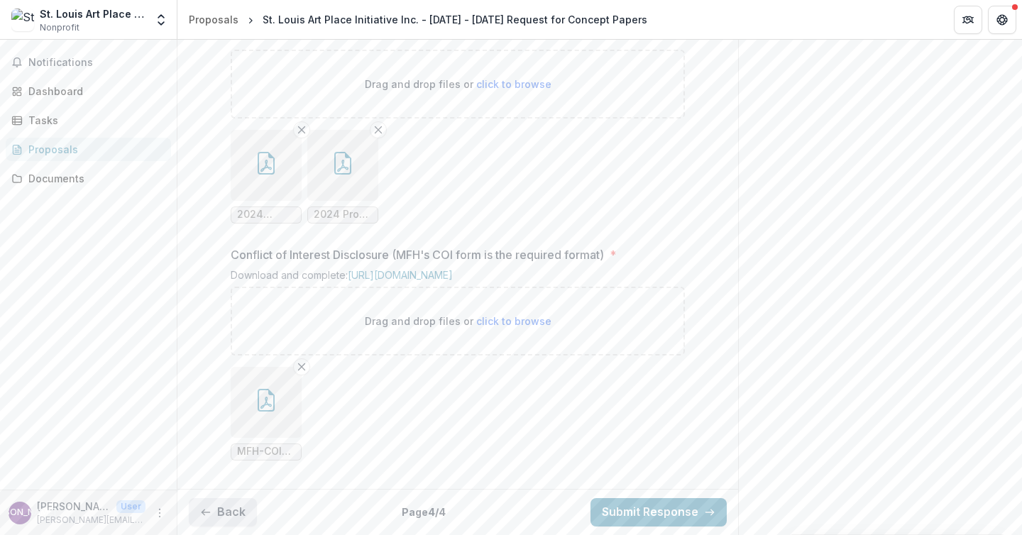
click at [231, 511] on button "Back" at bounding box center [223, 512] width 68 height 28
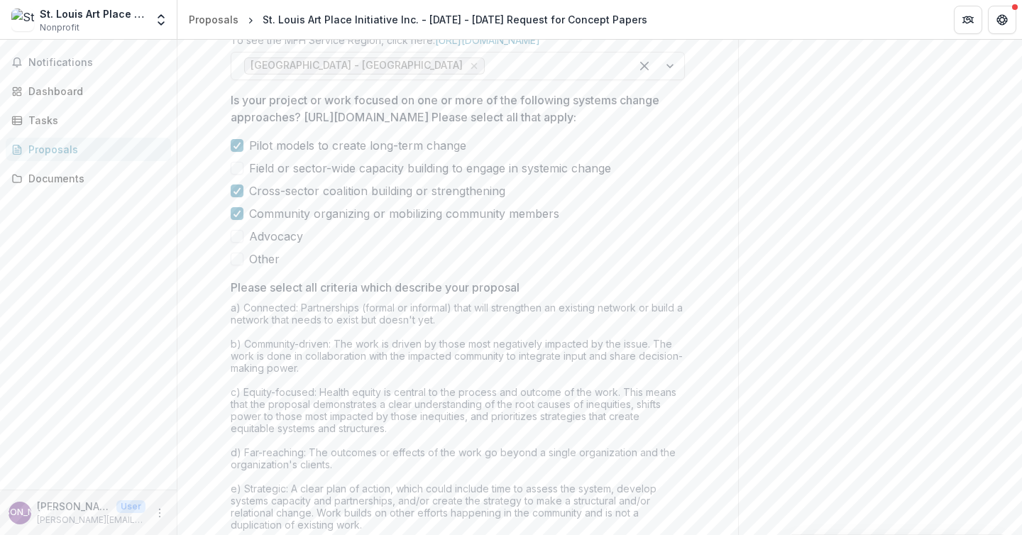
scroll to position [1211, 0]
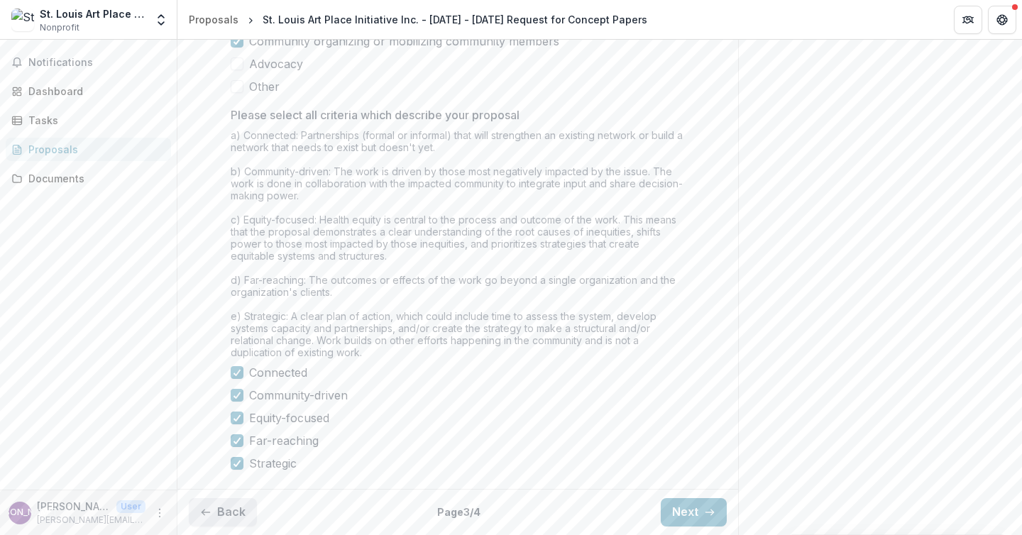
click at [218, 517] on button "Back" at bounding box center [223, 512] width 68 height 28
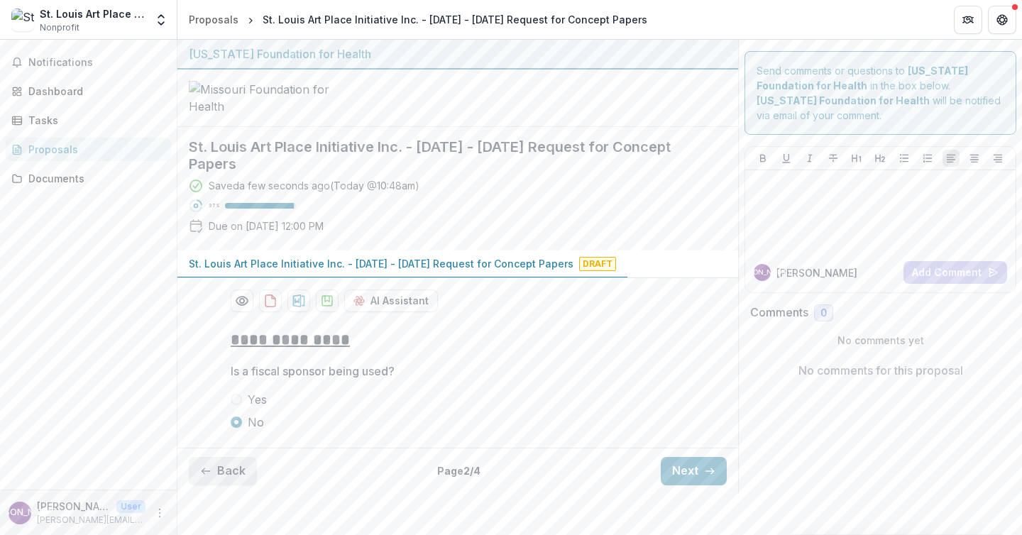
scroll to position [50, 0]
click at [218, 485] on button "Back" at bounding box center [223, 471] width 68 height 28
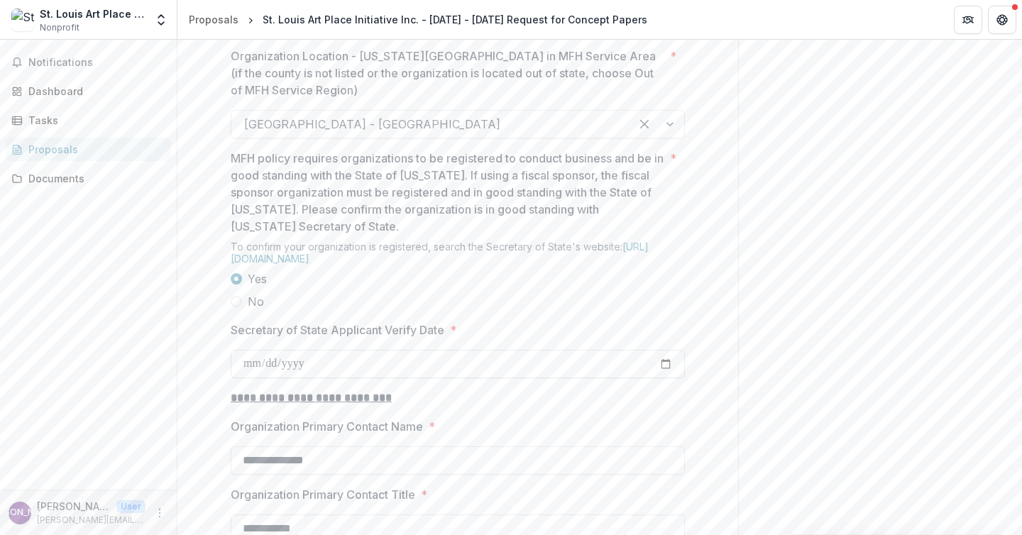
scroll to position [1961, 0]
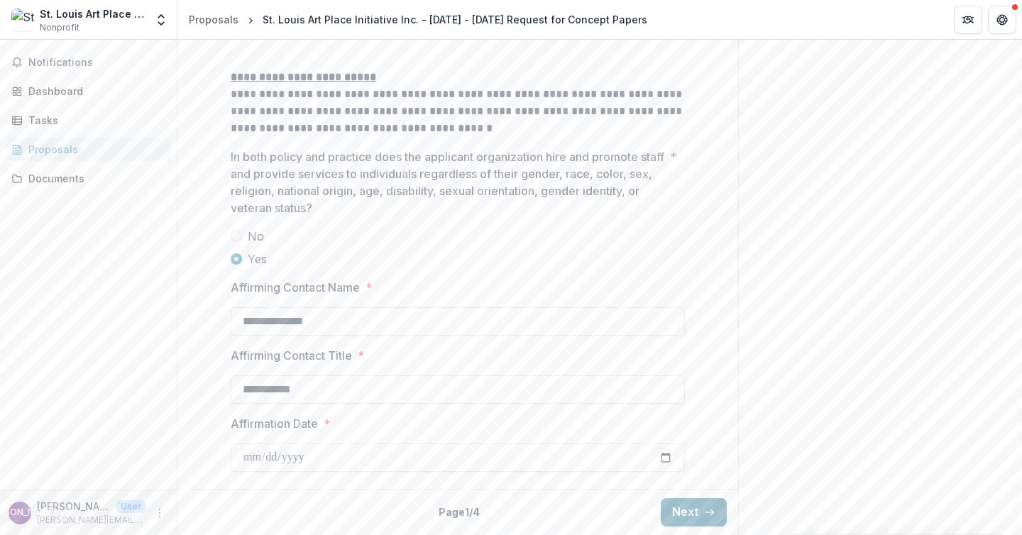
click at [692, 509] on button "Next" at bounding box center [694, 512] width 66 height 28
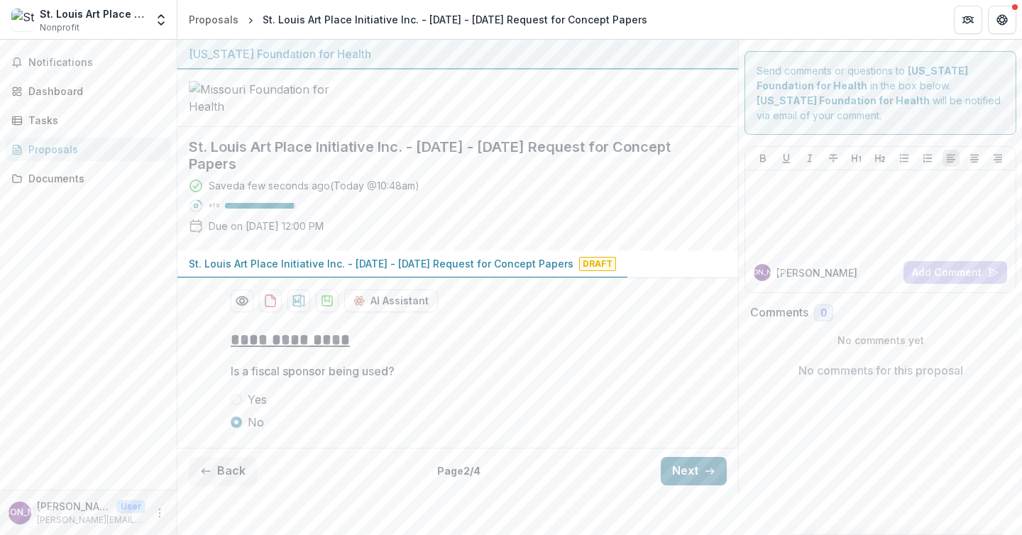
scroll to position [50, 0]
click at [686, 485] on button "Next" at bounding box center [694, 471] width 66 height 28
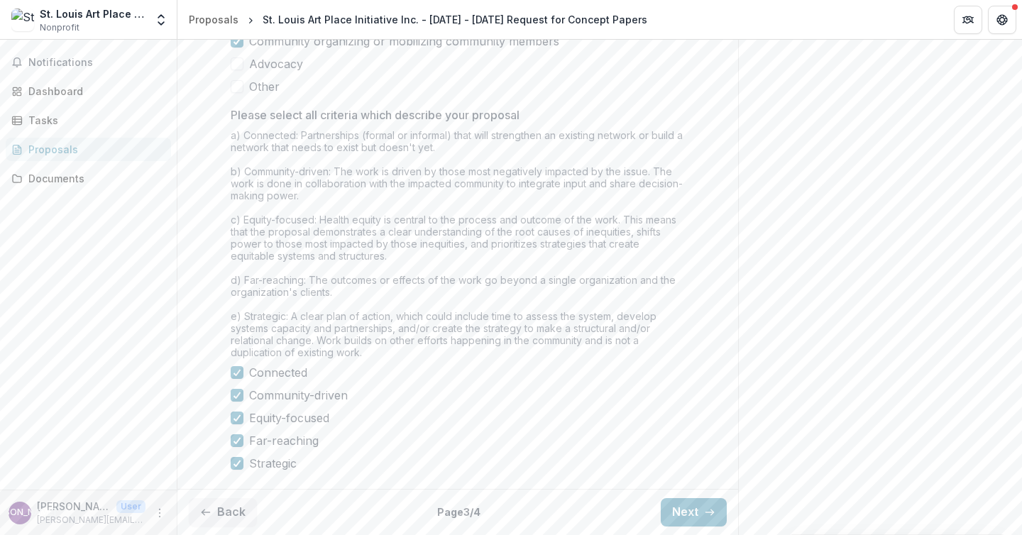
scroll to position [1211, 0]
click at [674, 515] on button "Next" at bounding box center [694, 512] width 66 height 28
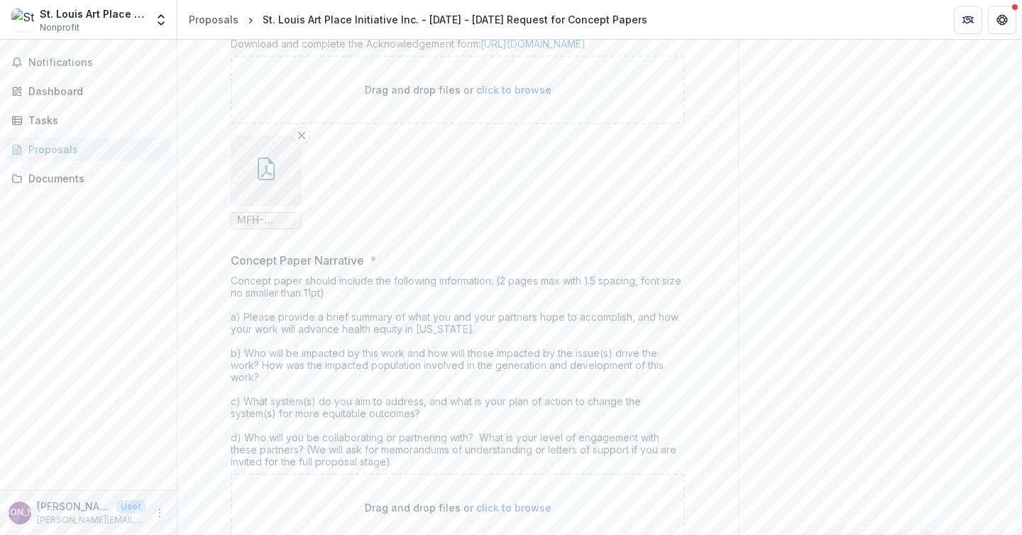
scroll to position [348, 0]
click at [265, 180] on icon "button" at bounding box center [266, 168] width 23 height 23
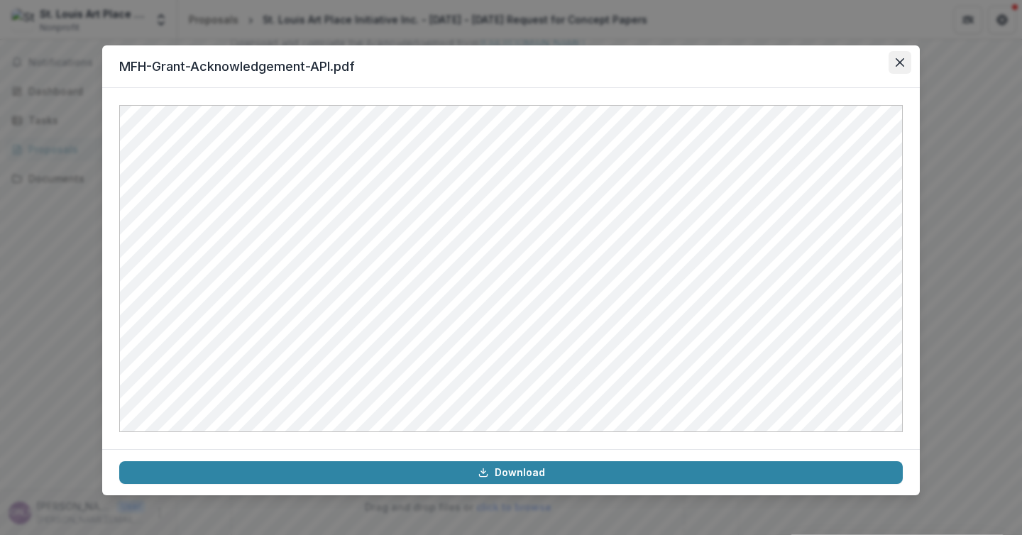
click at [902, 63] on icon "Close" at bounding box center [900, 62] width 9 height 9
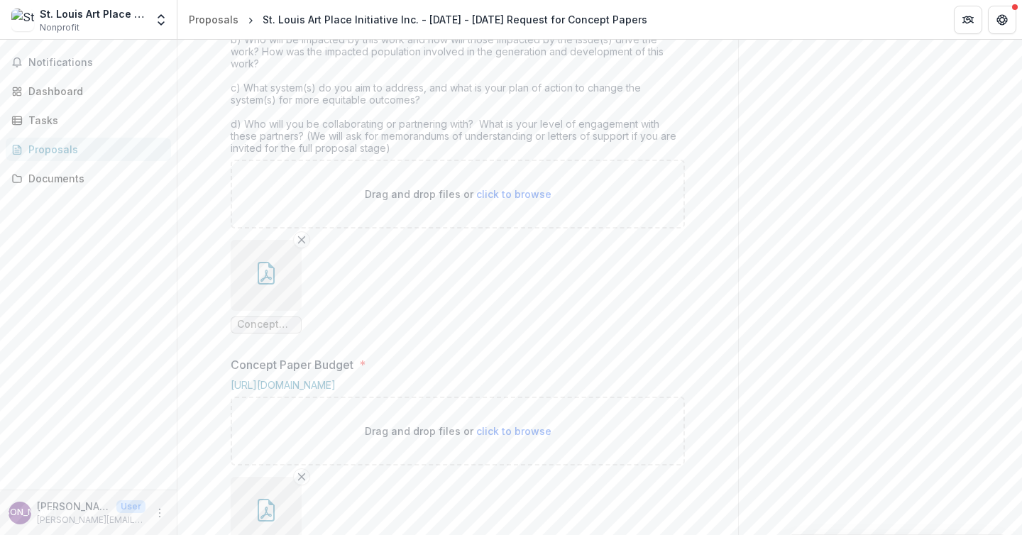
scroll to position [673, 0]
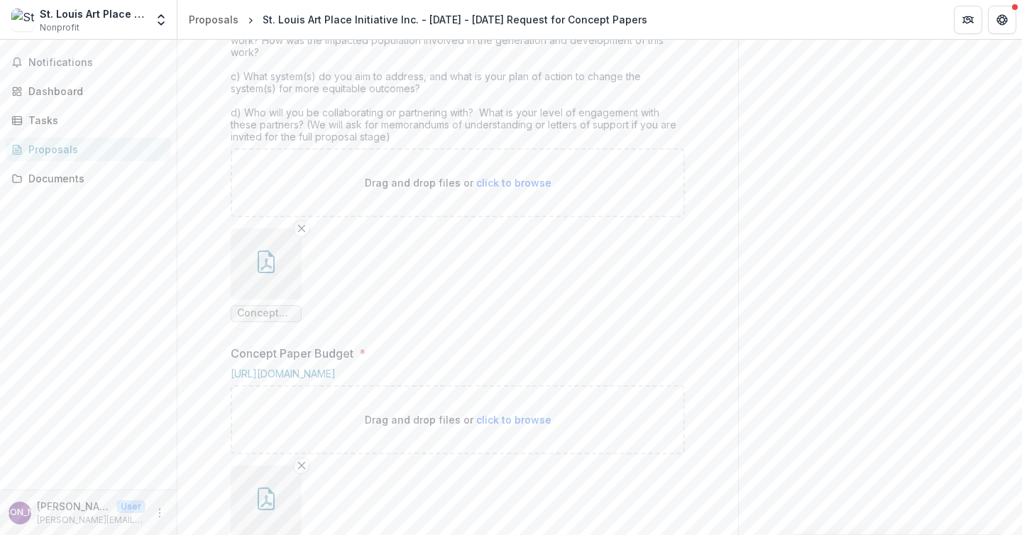
click at [263, 273] on icon "button" at bounding box center [266, 261] width 23 height 23
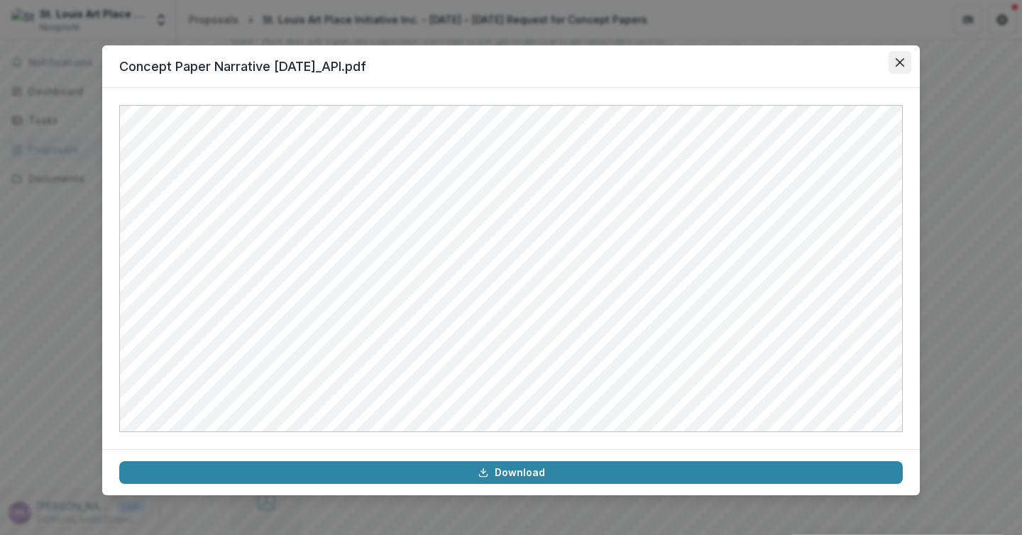
click at [900, 62] on icon "Close" at bounding box center [900, 62] width 9 height 9
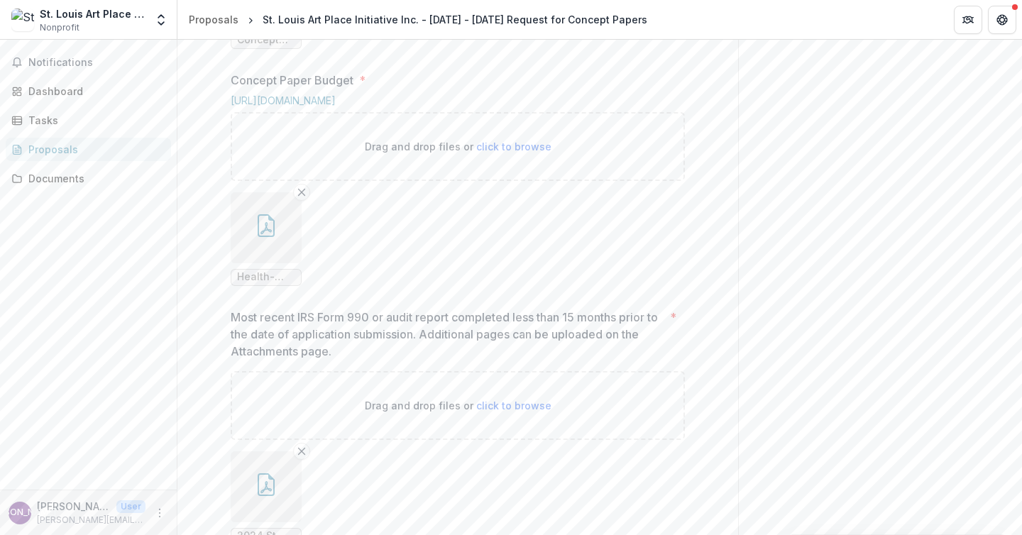
scroll to position [954, 0]
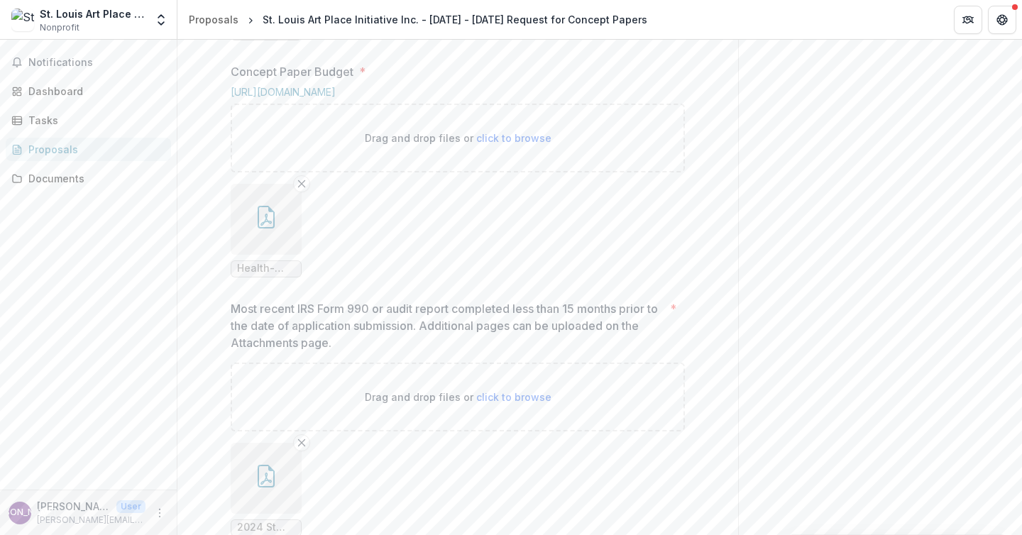
click at [280, 255] on button "button" at bounding box center [266, 219] width 71 height 71
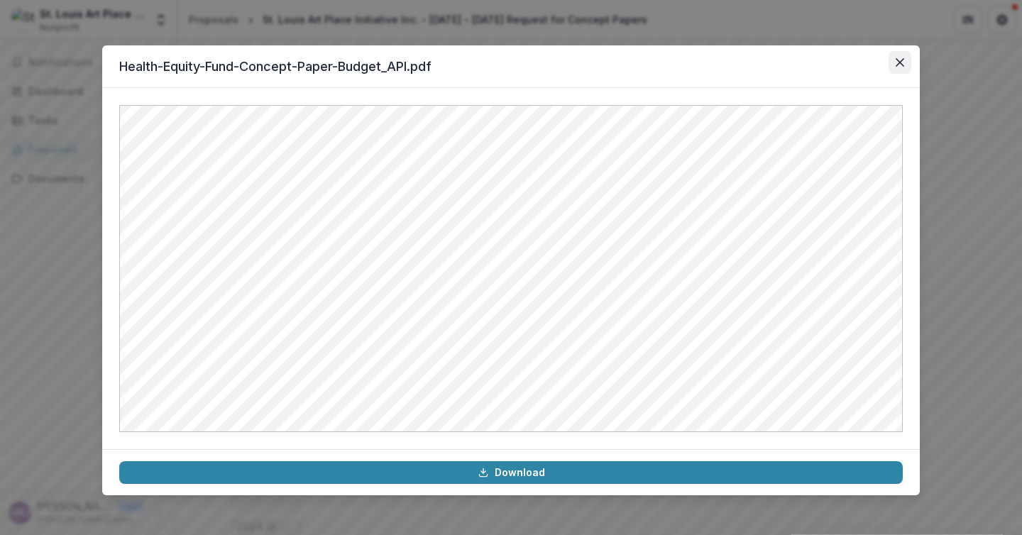
click at [903, 63] on icon "Close" at bounding box center [900, 62] width 9 height 9
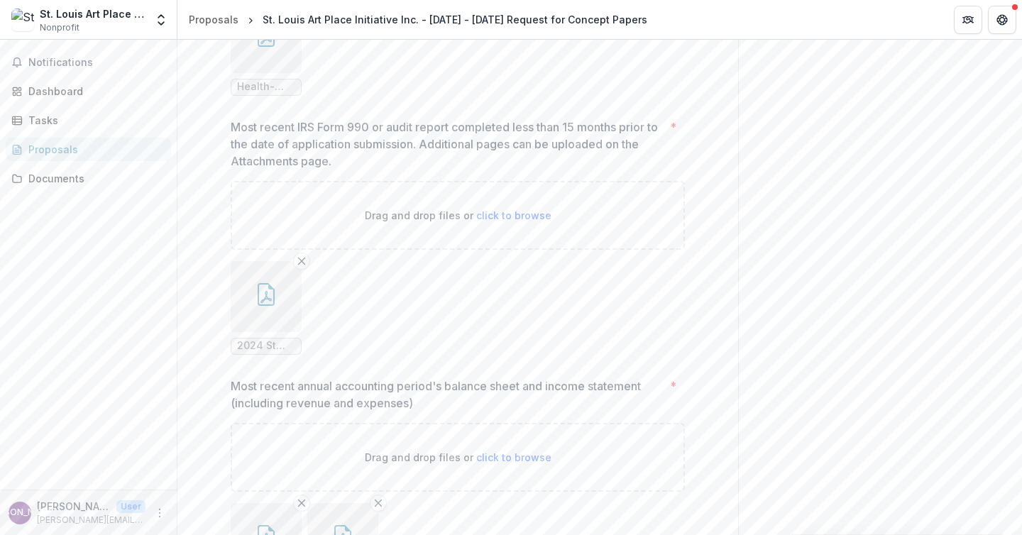
scroll to position [1140, 0]
click at [265, 302] on icon "button" at bounding box center [266, 291] width 23 height 23
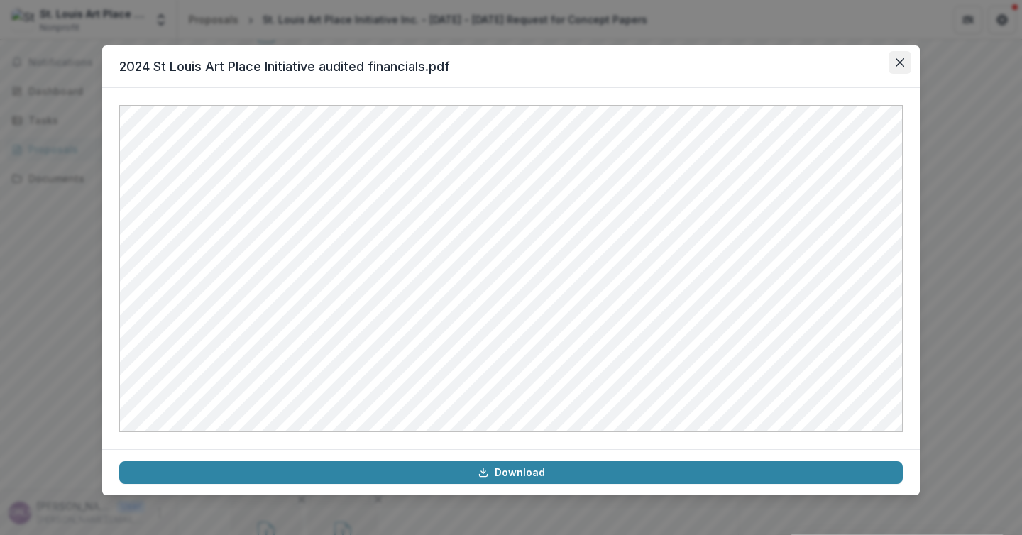
click at [901, 67] on button "Close" at bounding box center [899, 62] width 23 height 23
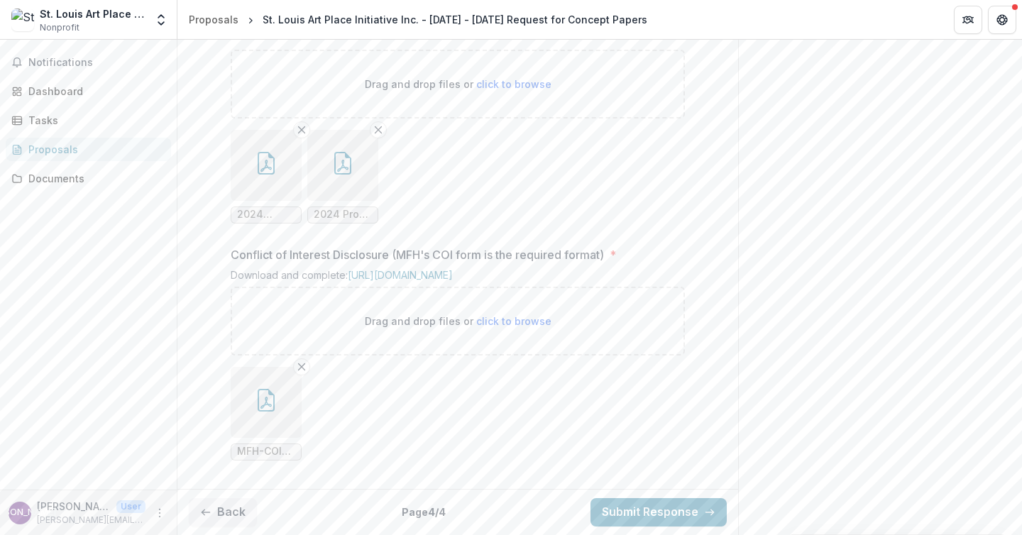
scroll to position [1592, 0]
click at [255, 175] on icon "button" at bounding box center [266, 163] width 23 height 23
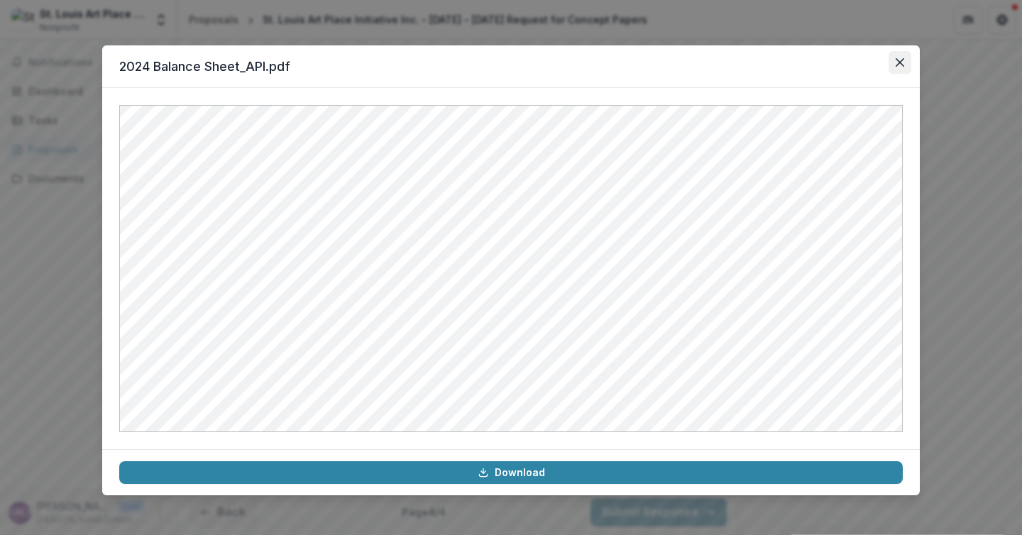
click at [899, 65] on icon "Close" at bounding box center [900, 62] width 9 height 9
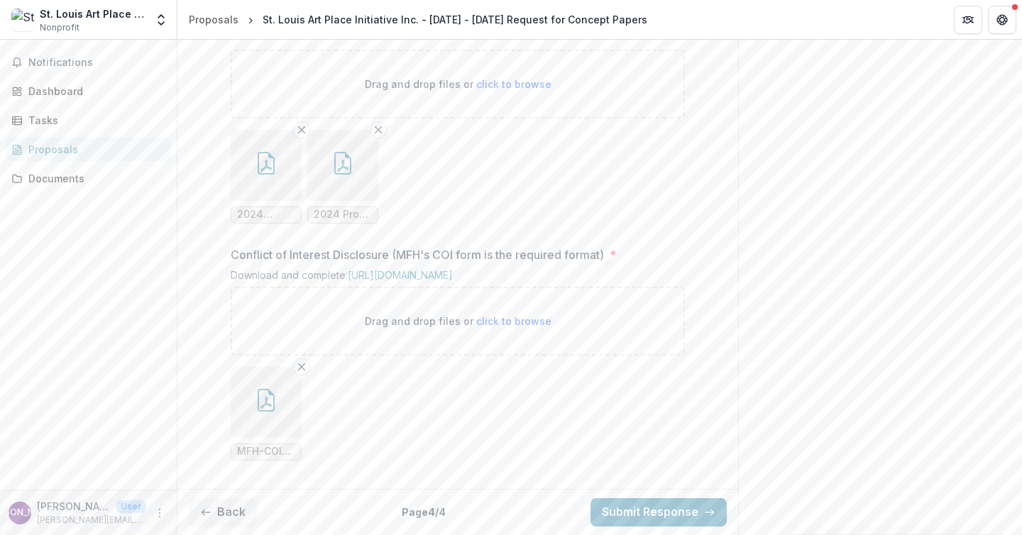
click at [344, 175] on icon "button" at bounding box center [342, 163] width 17 height 23
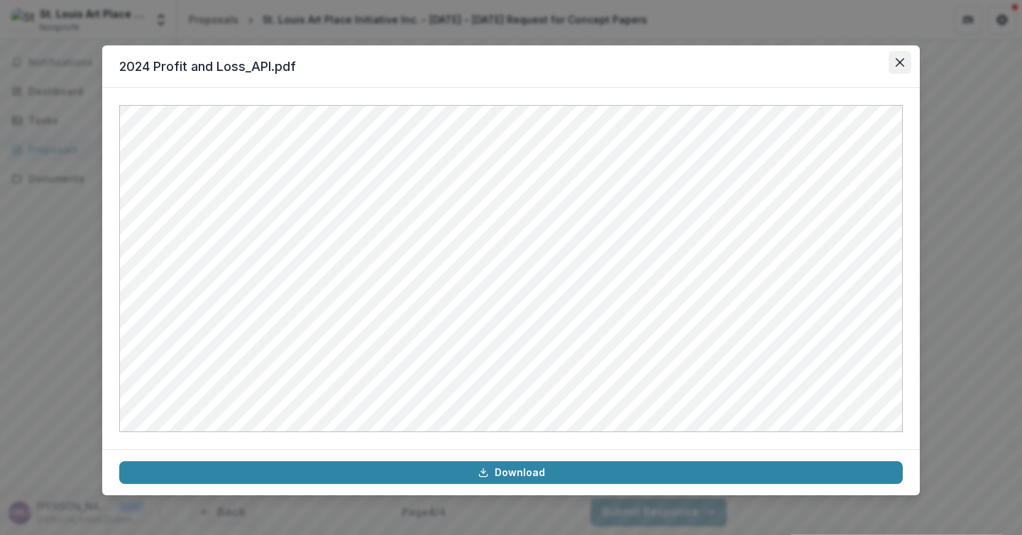
click at [902, 67] on button "Close" at bounding box center [899, 62] width 23 height 23
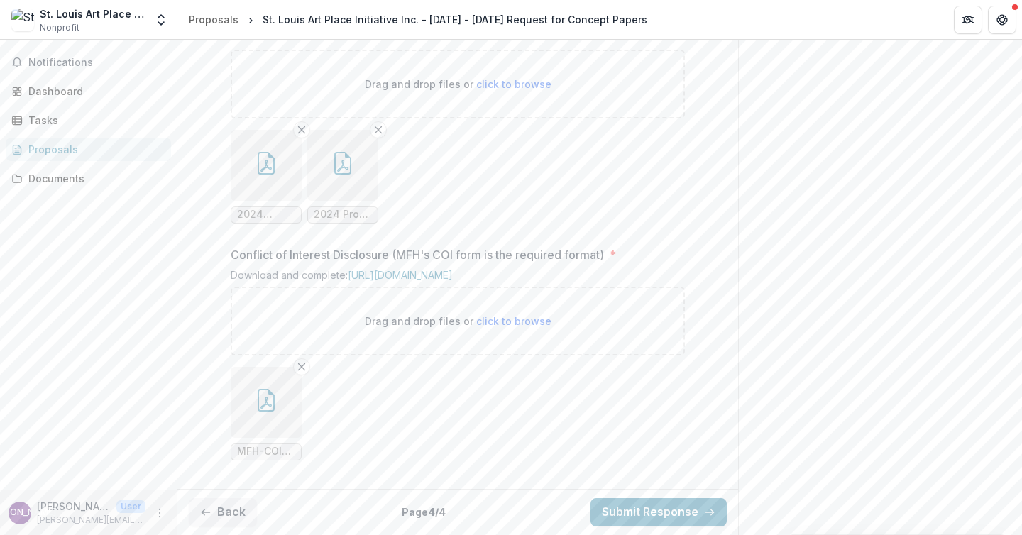
click at [268, 412] on icon "button" at bounding box center [266, 400] width 23 height 23
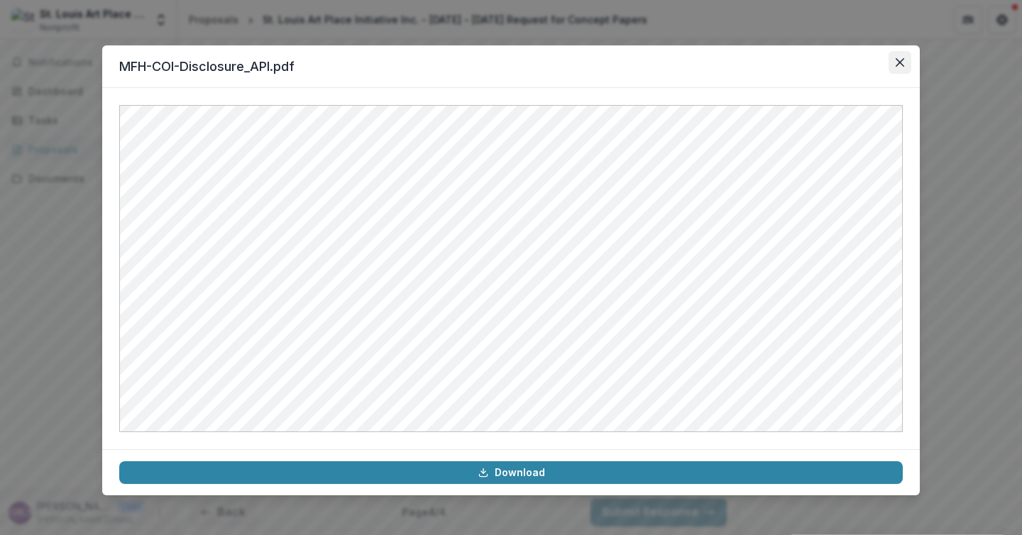
click at [896, 65] on icon "Close" at bounding box center [900, 62] width 9 height 9
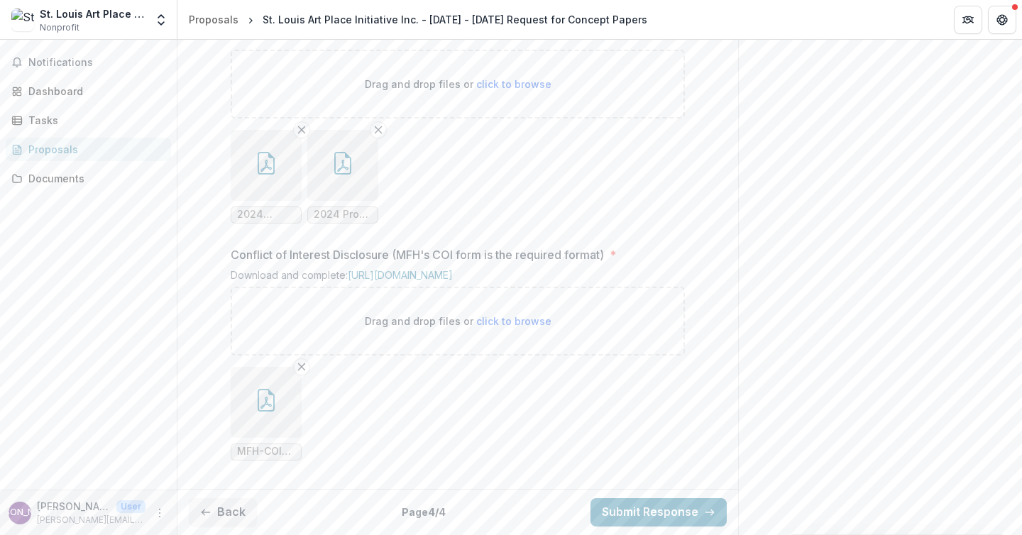
scroll to position [1624, 0]
click at [609, 509] on button "Submit Response" at bounding box center [658, 512] width 136 height 28
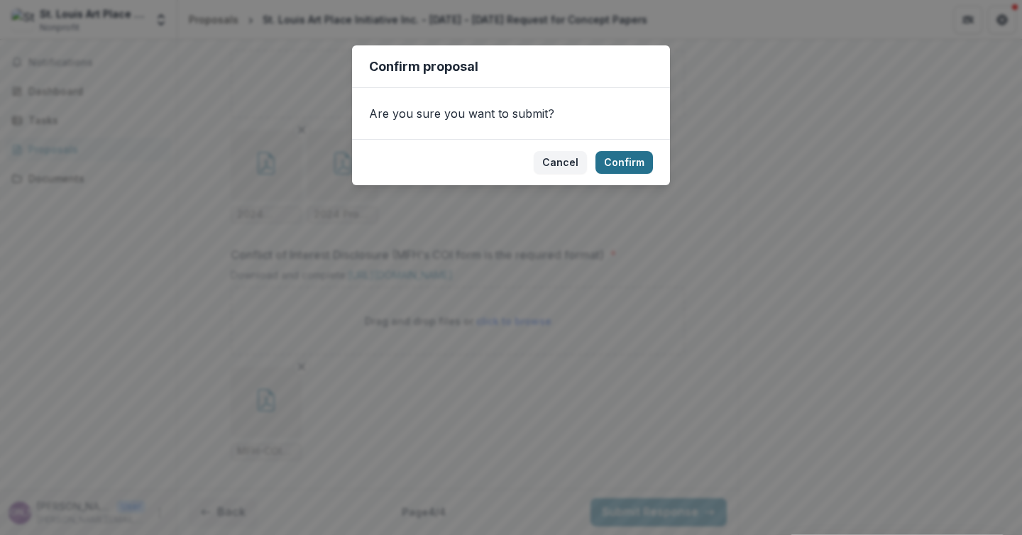
click at [619, 158] on button "Confirm" at bounding box center [623, 162] width 57 height 23
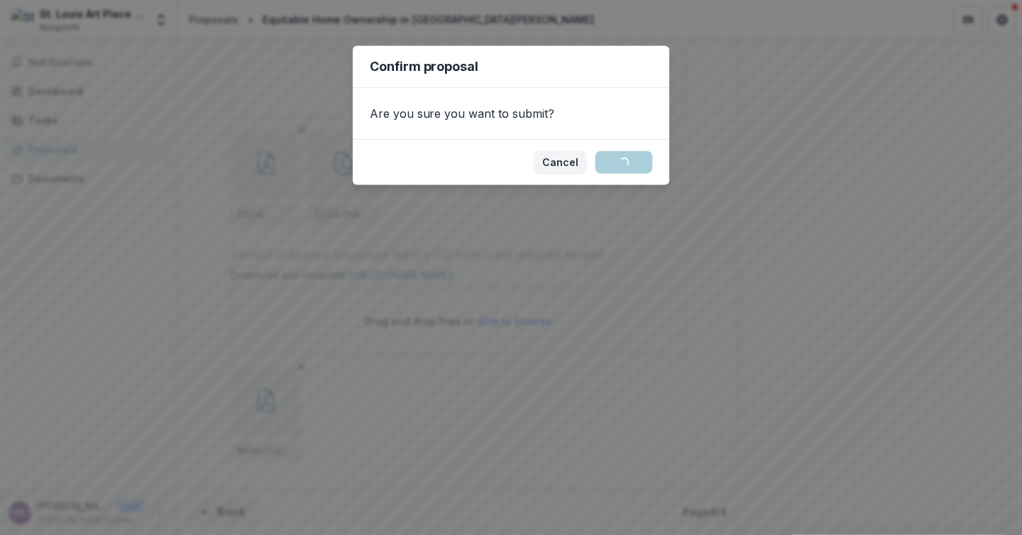
scroll to position [1670, 0]
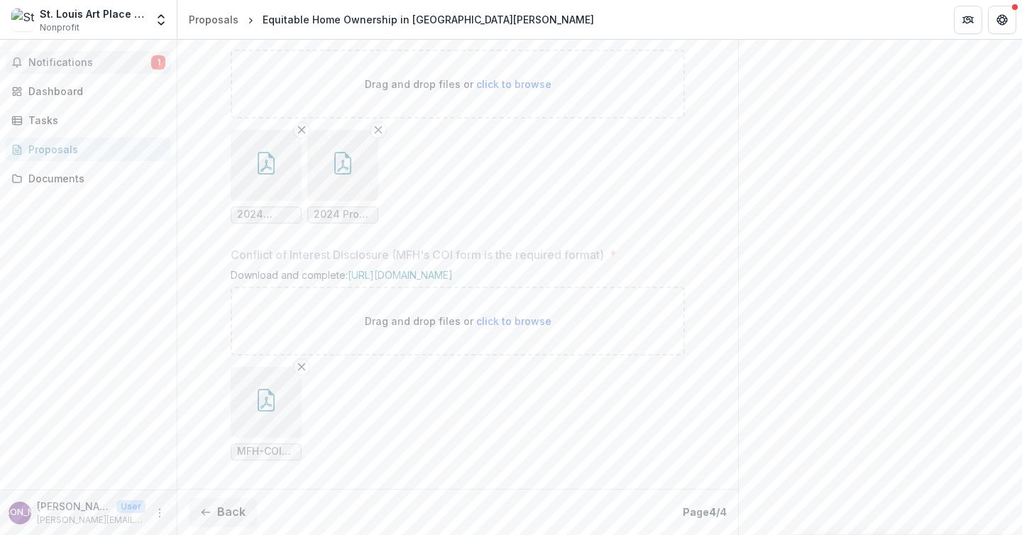
click at [131, 59] on span "Notifications" at bounding box center [89, 63] width 123 height 12
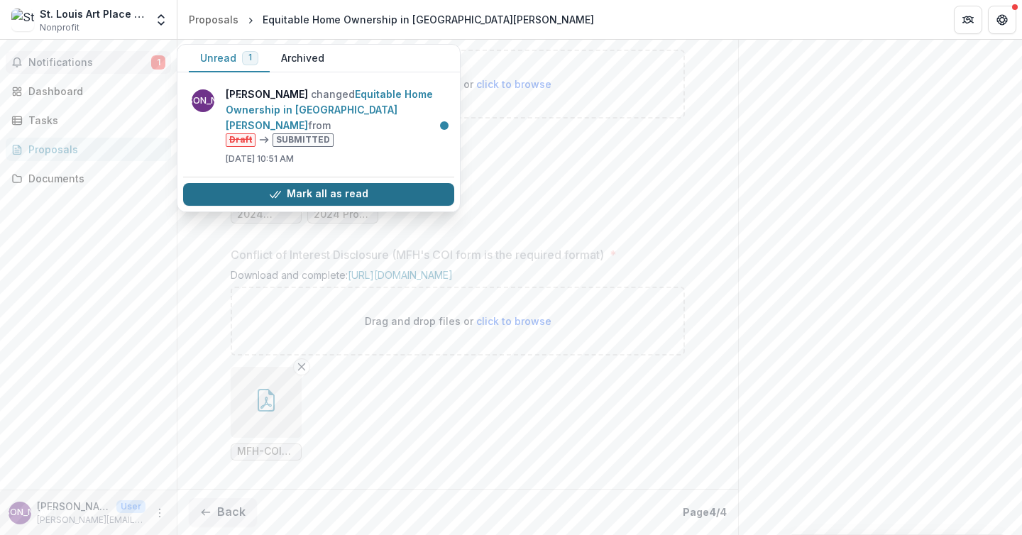
click at [229, 183] on button "Mark all as read" at bounding box center [318, 194] width 271 height 23
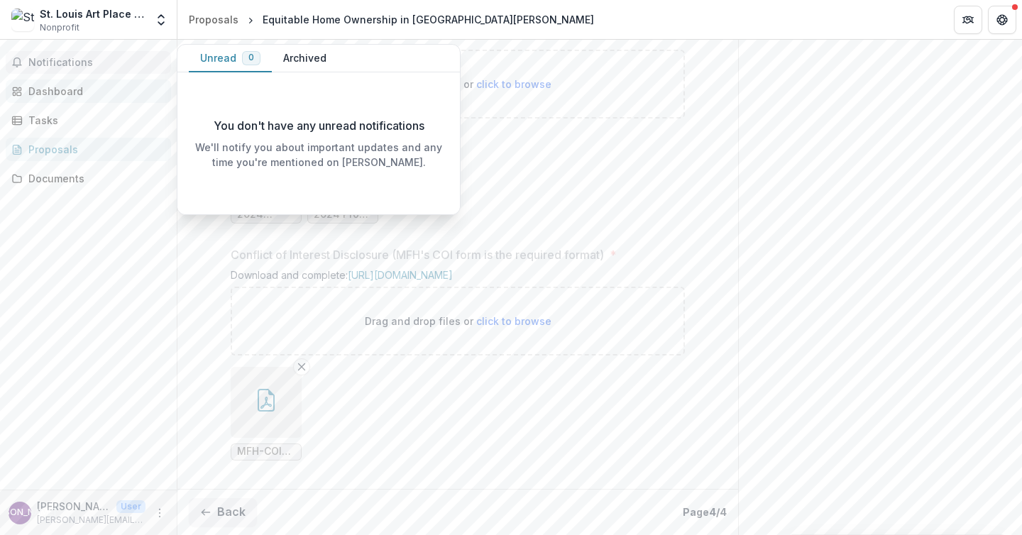
click at [97, 89] on div "Dashboard" at bounding box center [93, 91] width 131 height 15
